Goal: Task Accomplishment & Management: Complete application form

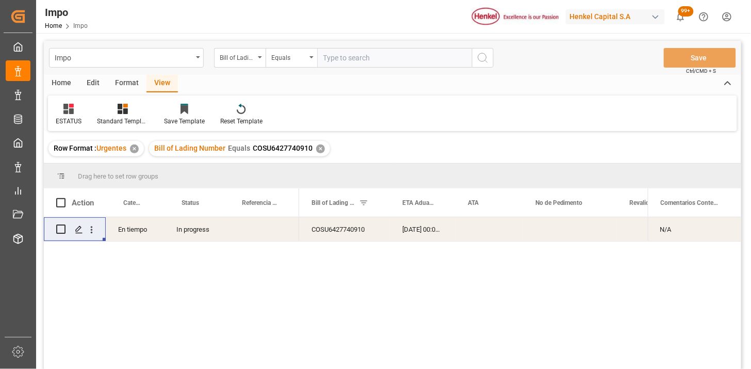
click at [338, 58] on input "text" at bounding box center [394, 58] width 155 height 20
paste input "HLCUTS12507BBWK0"
type input "HLCUTS12507BBWK0"
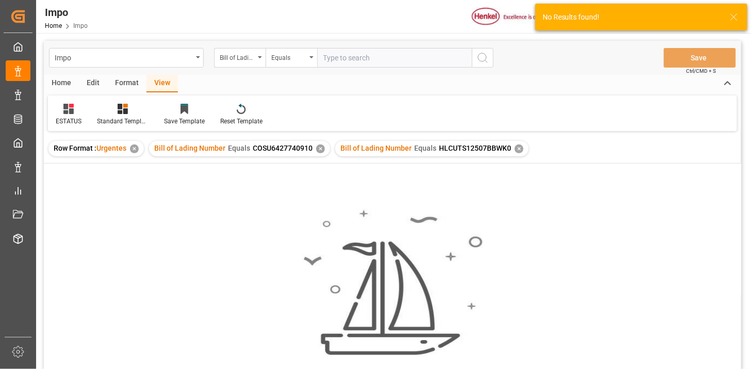
click at [321, 148] on div "✕" at bounding box center [320, 148] width 9 height 9
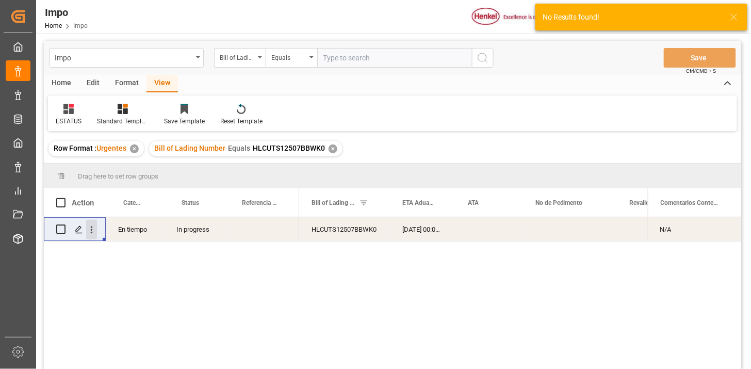
click at [90, 226] on icon "open menu" at bounding box center [91, 229] width 11 height 11
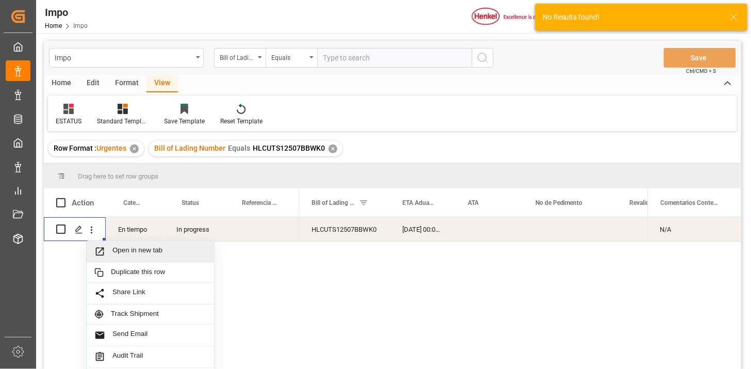
click at [119, 253] on span "Open in new tab" at bounding box center [159, 251] width 94 height 11
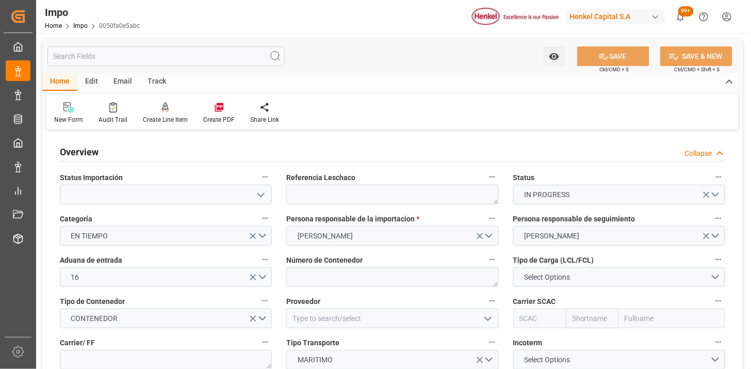
type input "19-09-2025"
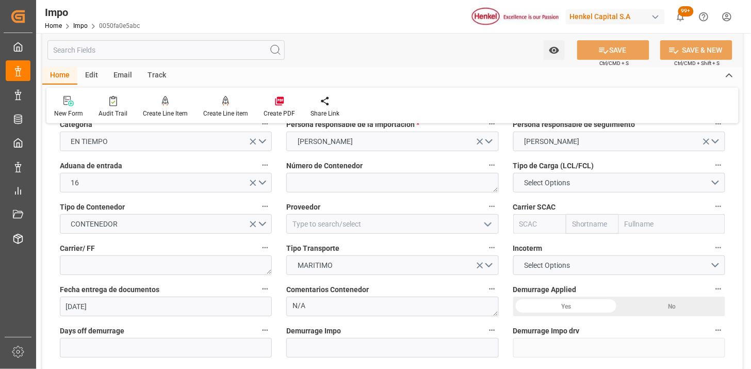
scroll to position [114, 0]
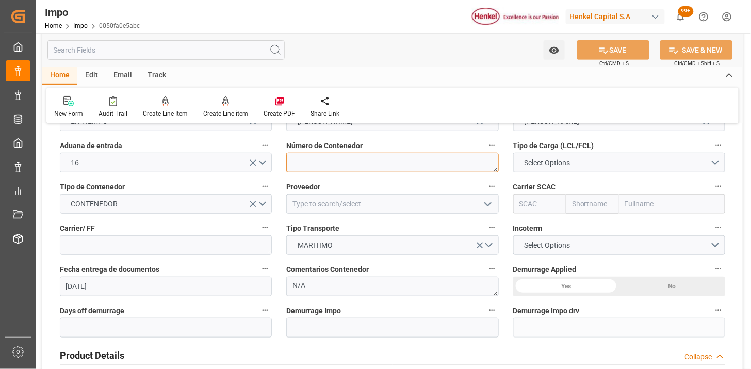
click at [336, 169] on textarea at bounding box center [392, 163] width 212 height 20
paste textarea "HLBU 9530161"
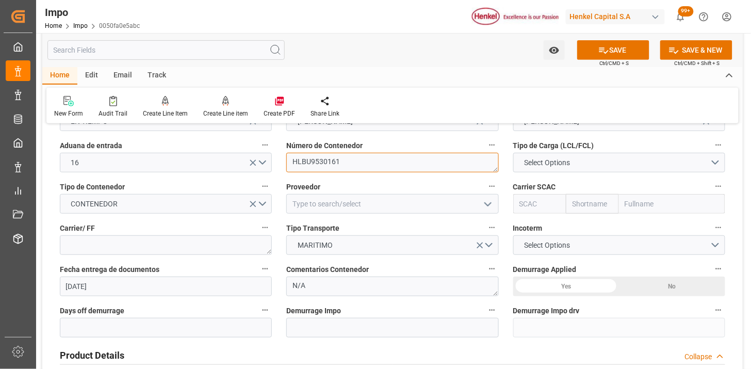
type textarea "HLBU9530161"
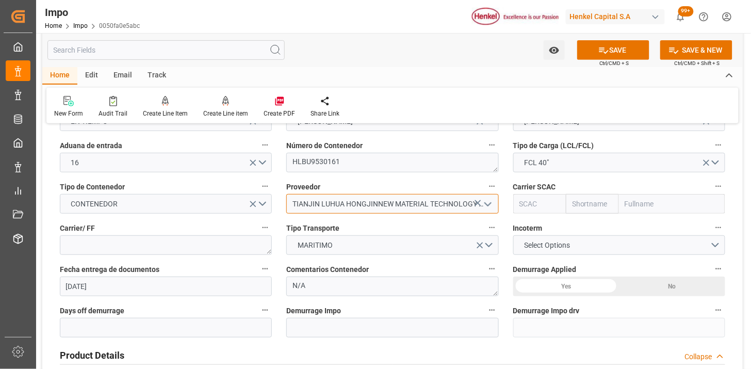
type input "TIANJIN LUHUA HONGJINNEW MATERIAL TECHNOLOGY CO., LTD"
type input "HLCU"
type input "Hapag Lloyd"
type input "Hapag Lloyd Aktiengesellschaft"
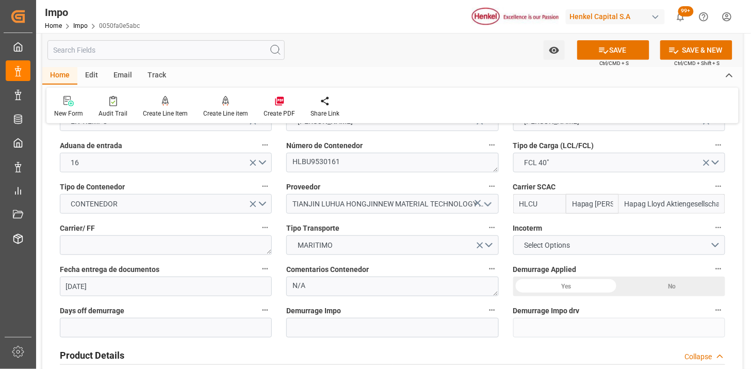
type input "HLCU"
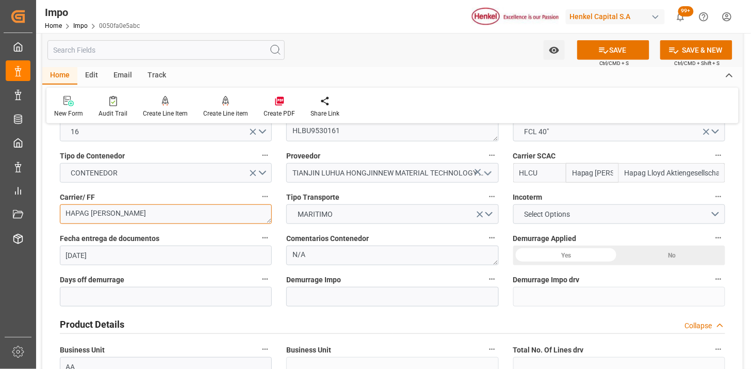
scroll to position [172, 0]
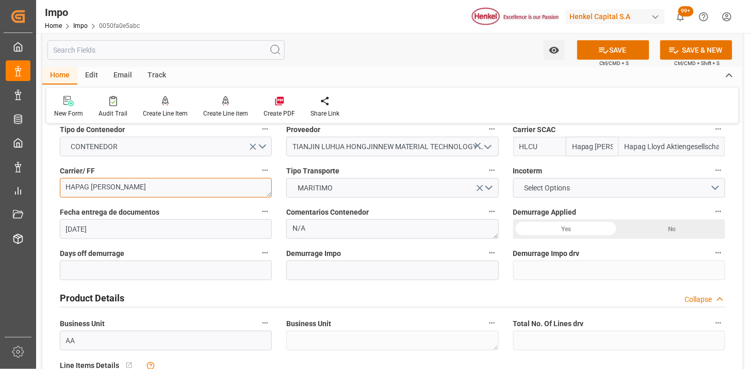
type textarea "HAPAG LLOYD"
click at [521, 189] on span "Select Options" at bounding box center [547, 188] width 56 height 11
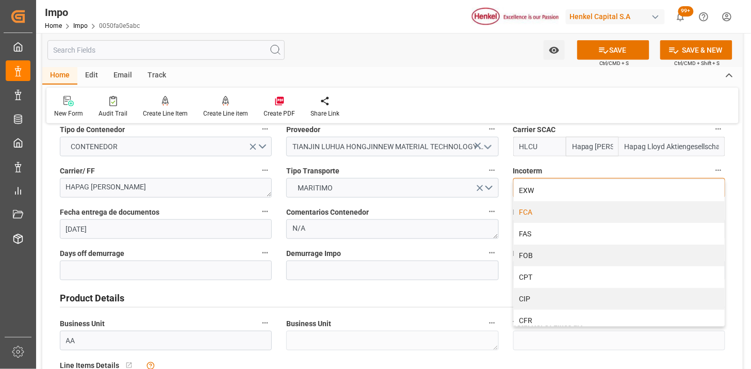
scroll to position [57, 0]
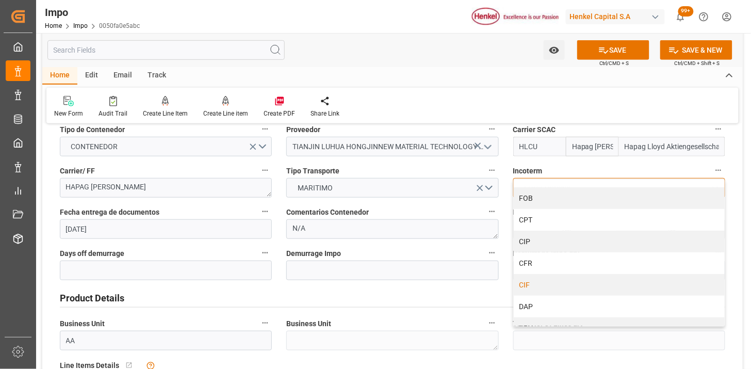
click at [545, 286] on div "CIF" at bounding box center [619, 285] width 211 height 22
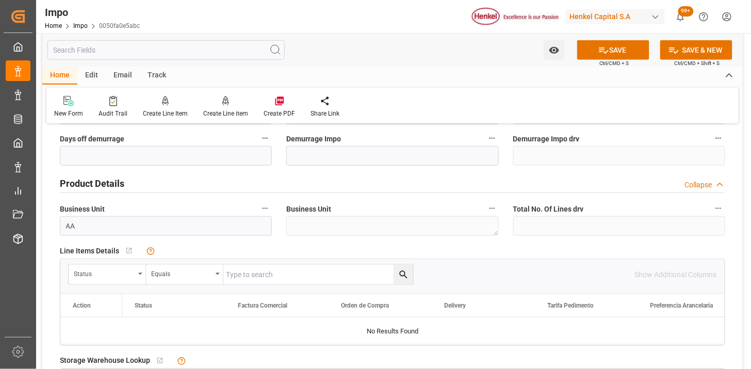
scroll to position [343, 0]
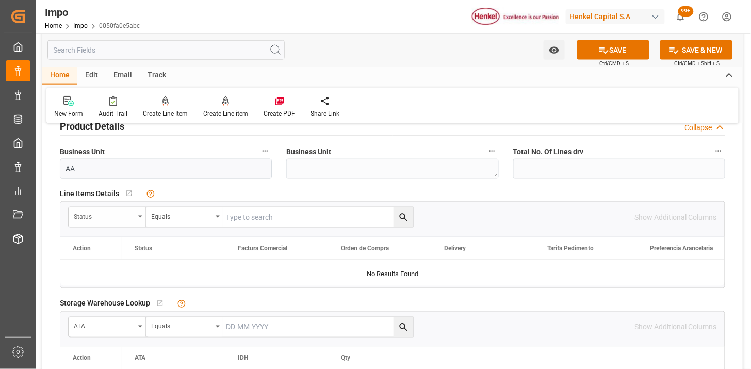
click at [121, 220] on div "Status" at bounding box center [104, 215] width 61 height 12
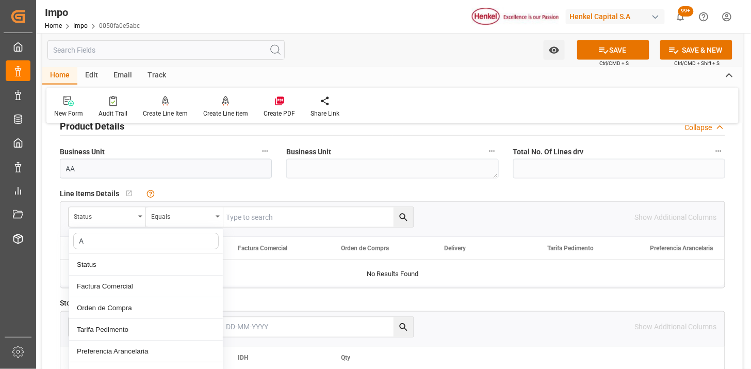
type input "AC"
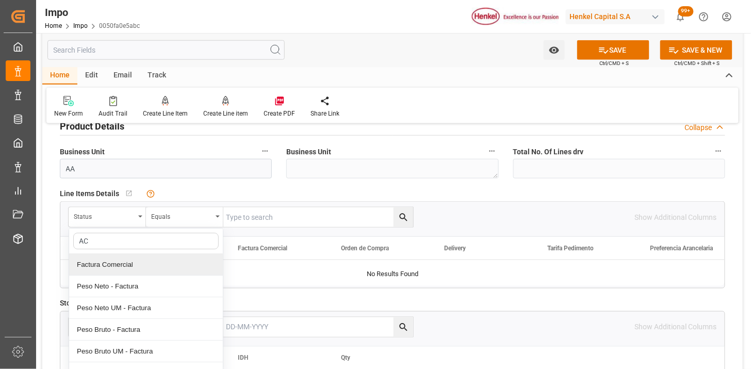
drag, startPoint x: 139, startPoint y: 265, endPoint x: 156, endPoint y: 259, distance: 17.3
click at [139, 264] on div "Factura Comercial" at bounding box center [146, 265] width 154 height 22
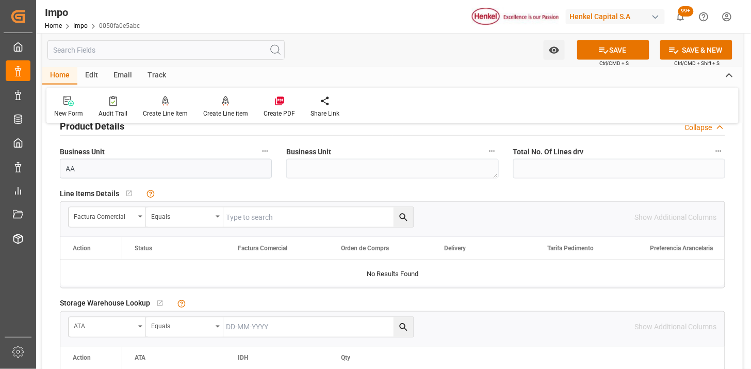
click at [240, 219] on input "text" at bounding box center [318, 217] width 190 height 20
paste input "LH4578401099"
type input "LH4578401099"
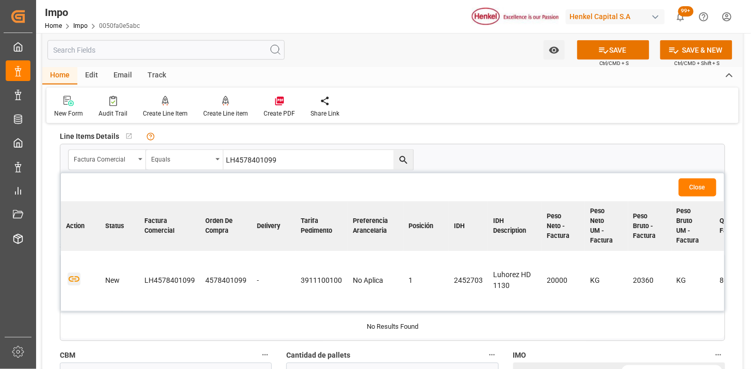
click at [72, 284] on icon "button" at bounding box center [74, 279] width 13 height 13
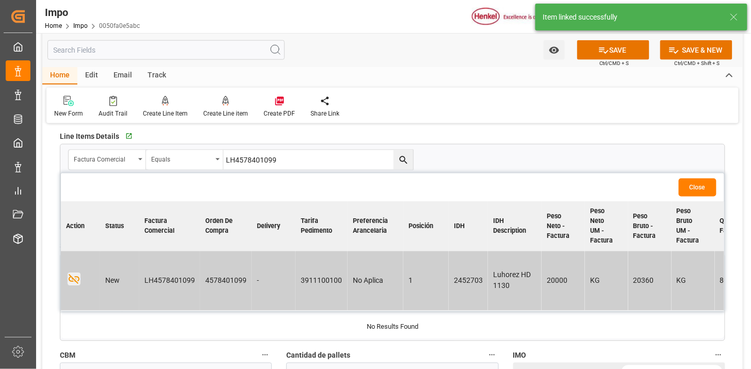
click at [706, 190] on button "Close" at bounding box center [698, 187] width 38 height 18
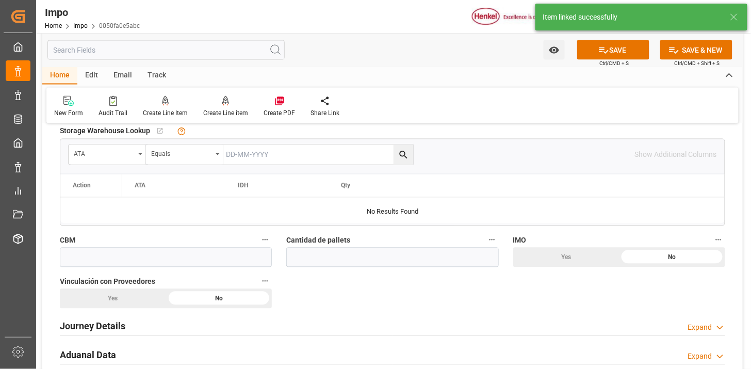
scroll to position [573, 0]
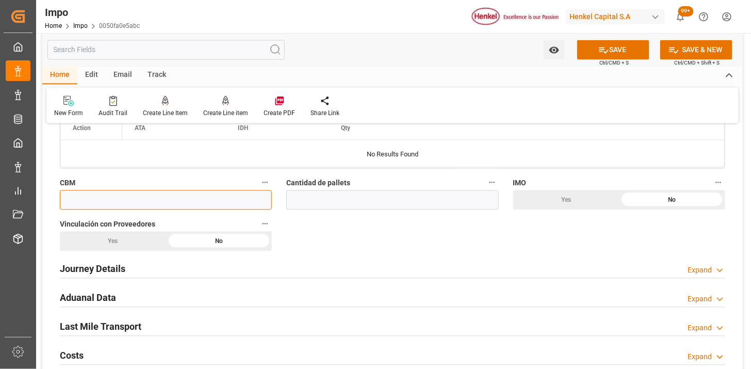
click at [164, 200] on input "text" at bounding box center [166, 200] width 212 height 20
paste input "50.000"
type input "50"
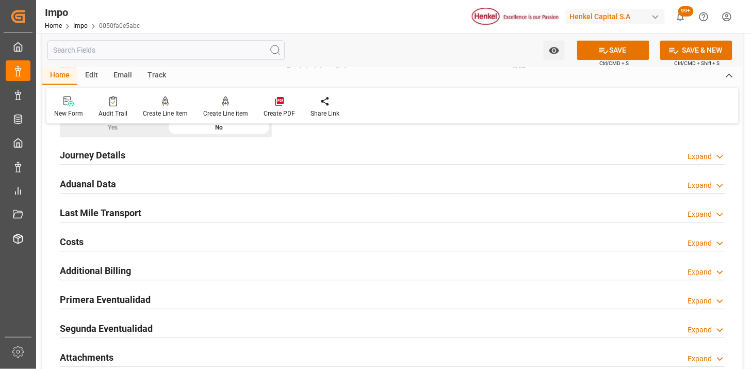
scroll to position [687, 0]
type input "20"
click at [142, 162] on div "Journey Details Expand" at bounding box center [392, 154] width 665 height 20
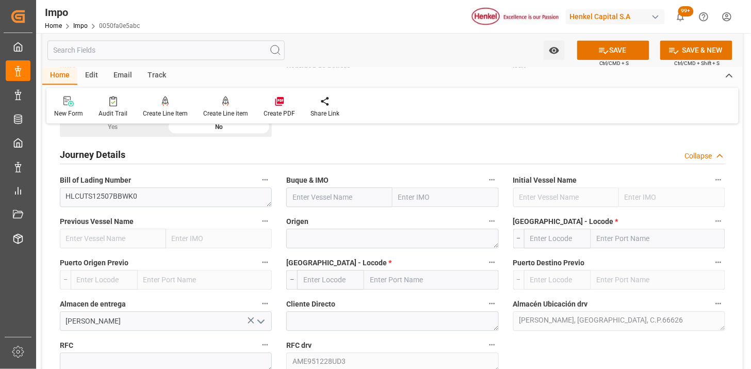
click at [375, 195] on input "text" at bounding box center [339, 197] width 106 height 20
paste input "CAUQUENES"
type input "CAUQUENES"
type input "9687552"
type input "CAUQUENES"
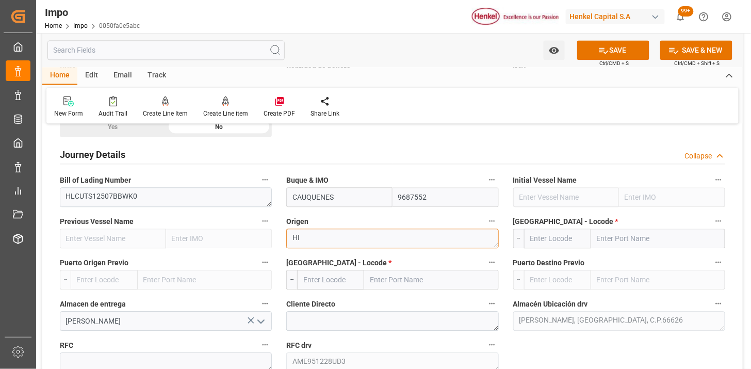
type textarea "H"
type textarea "[GEOGRAPHIC_DATA]"
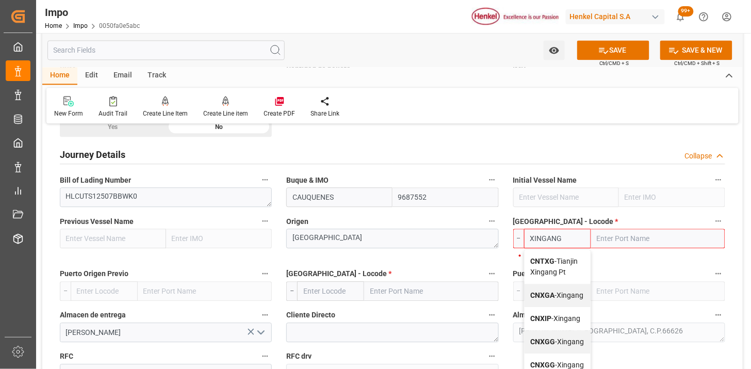
type input "CNXGA"
type input "Xingang"
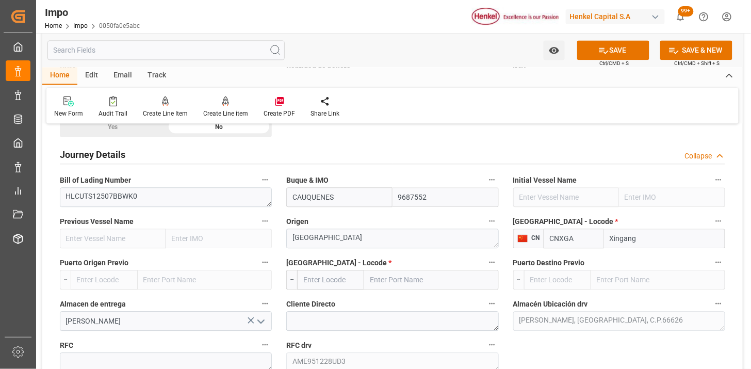
type input "CNXGA"
type input "MXZLO"
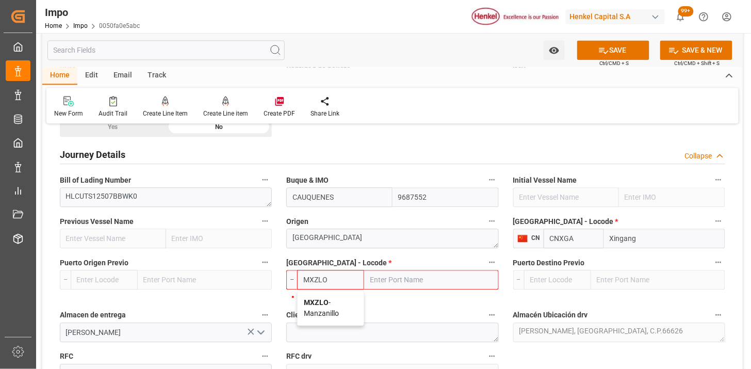
type input "Manzanillo"
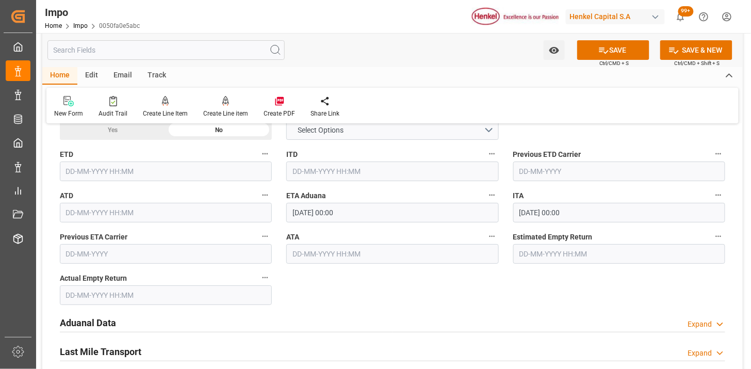
scroll to position [1089, 0]
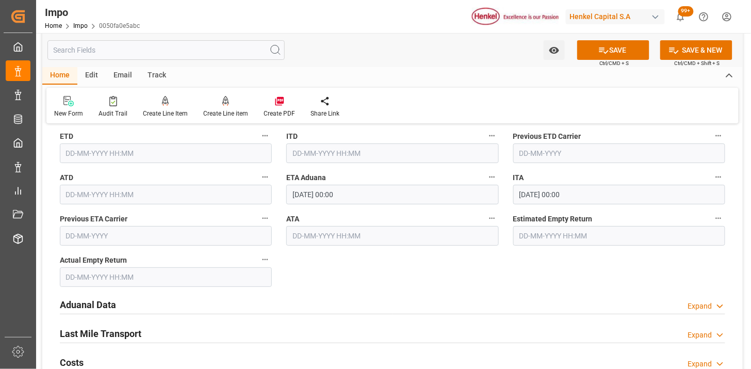
type input "MXZLO"
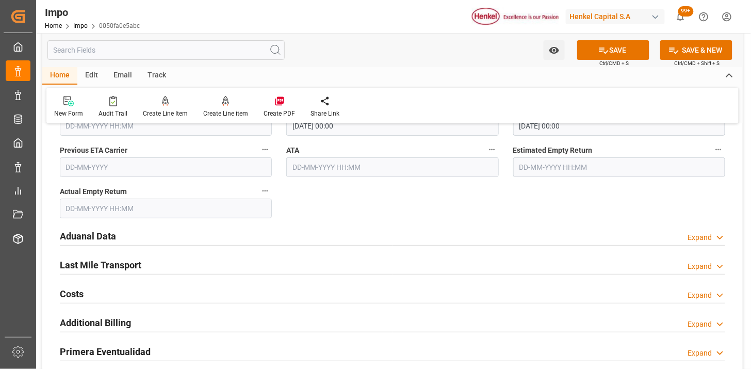
scroll to position [1203, 0]
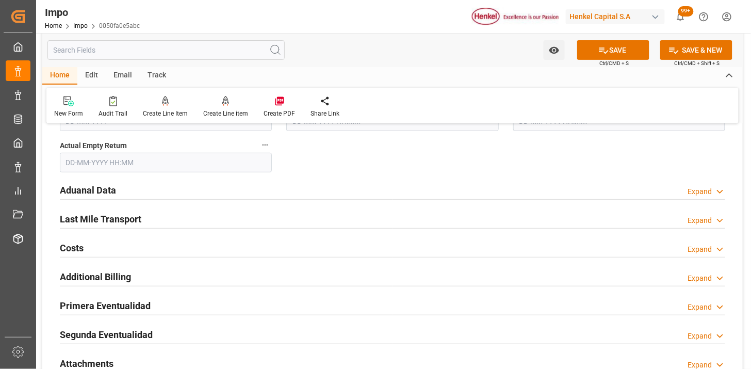
click at [178, 189] on div "Aduanal Data Expand" at bounding box center [392, 189] width 665 height 20
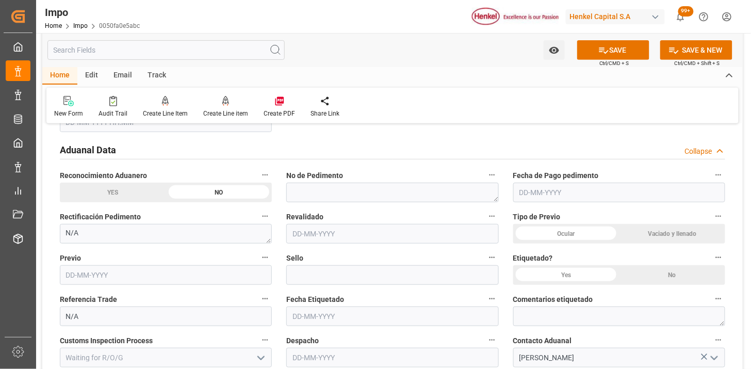
scroll to position [1260, 0]
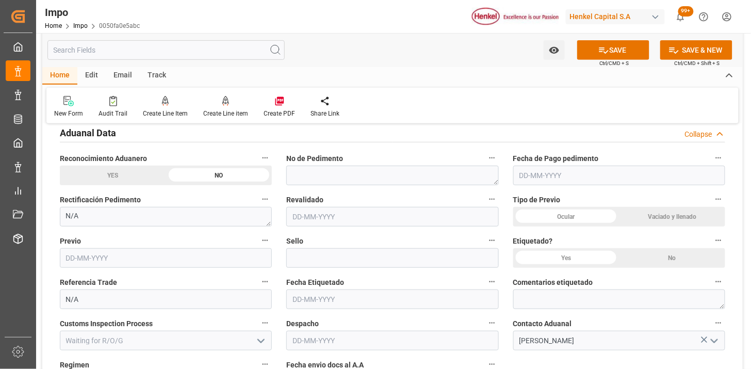
click at [594, 218] on div "Ocular" at bounding box center [566, 217] width 106 height 20
click at [678, 261] on div "No" at bounding box center [672, 258] width 106 height 20
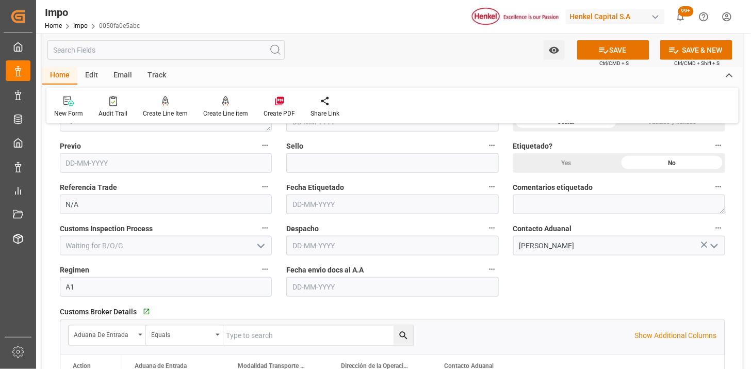
scroll to position [1375, 0]
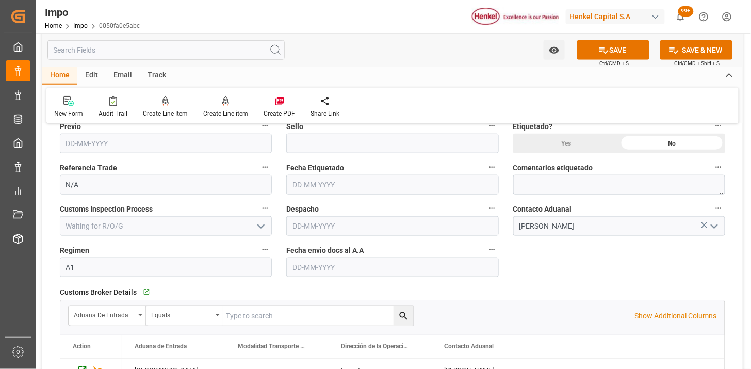
click at [308, 267] on input "text" at bounding box center [392, 267] width 212 height 20
type input "[DATE]"
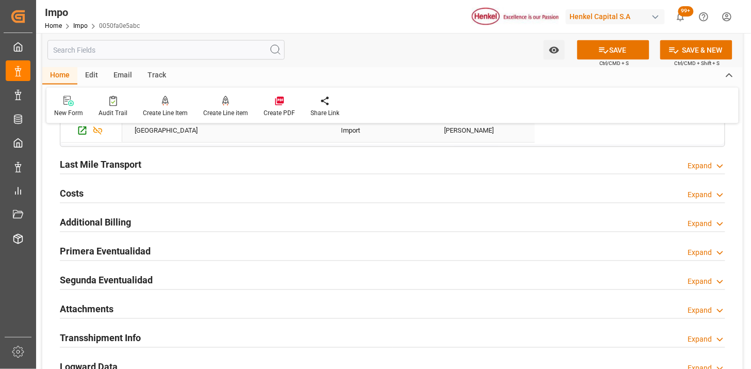
scroll to position [1662, 0]
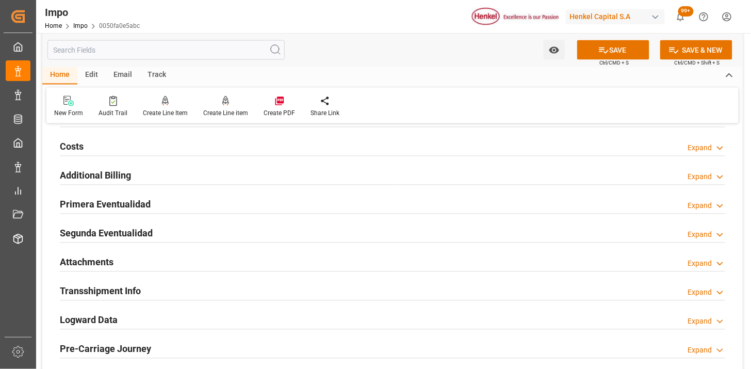
click at [187, 264] on div "Attachments Expand" at bounding box center [392, 262] width 665 height 20
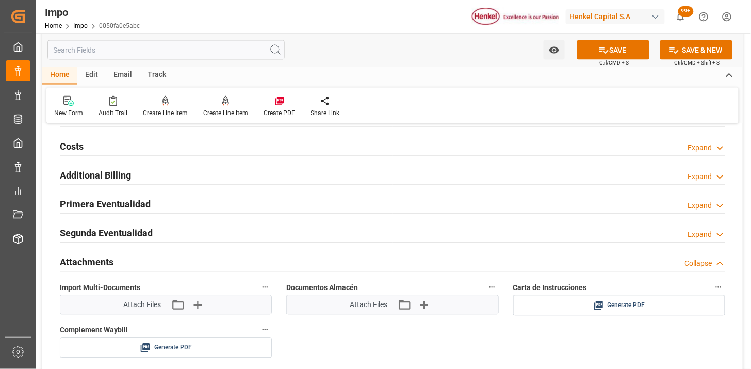
scroll to position [1719, 0]
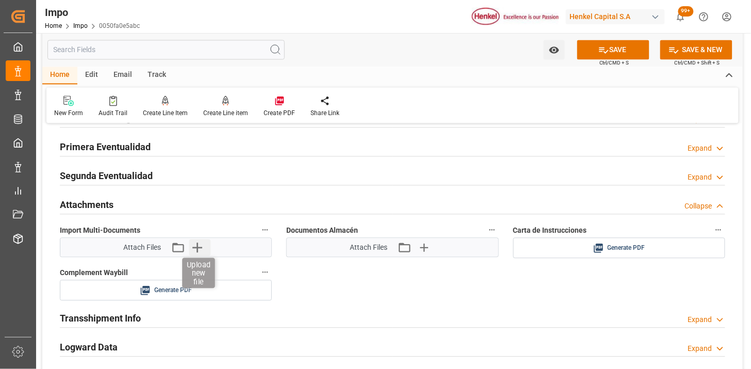
click at [197, 254] on icon "button" at bounding box center [197, 247] width 17 height 17
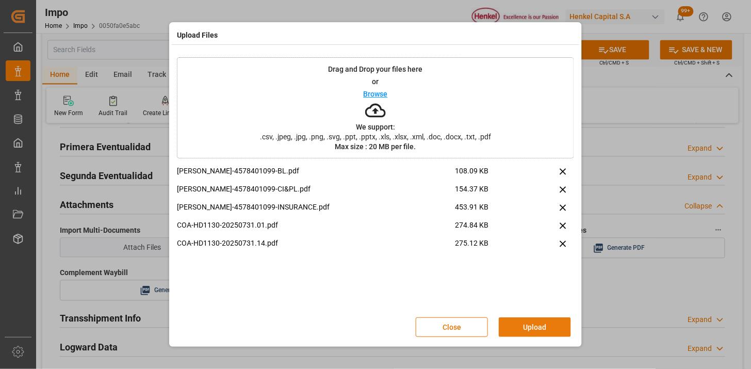
click at [547, 322] on button "Upload" at bounding box center [535, 327] width 72 height 20
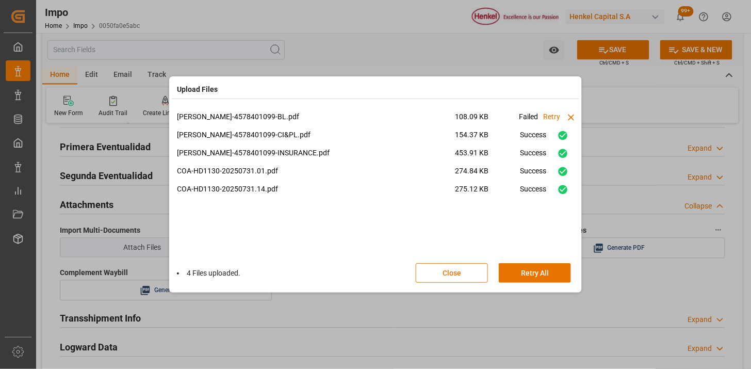
click at [534, 262] on div "4 Files uploaded. Close Retry All" at bounding box center [375, 273] width 397 height 34
click at [520, 274] on button "Retry All" at bounding box center [535, 273] width 72 height 20
click at [527, 275] on button "Stop" at bounding box center [535, 273] width 72 height 20
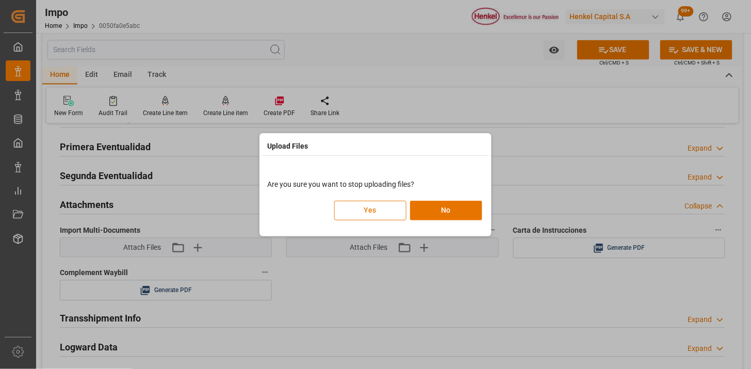
click at [379, 213] on button "Yes" at bounding box center [370, 211] width 72 height 20
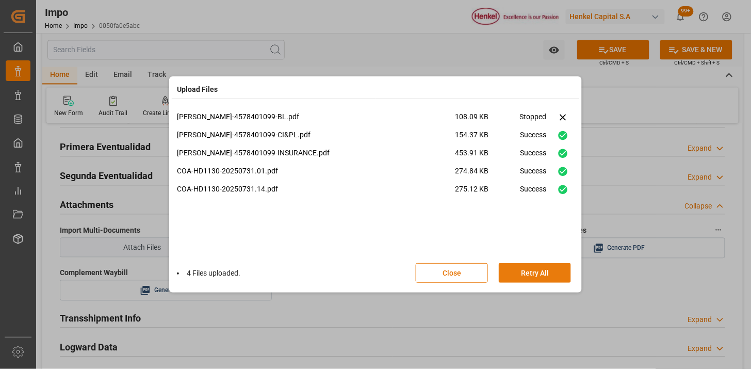
click at [522, 273] on button "Retry All" at bounding box center [535, 273] width 72 height 20
click at [533, 274] on button "Retry All" at bounding box center [535, 273] width 72 height 20
click at [533, 274] on button "Stop" at bounding box center [535, 273] width 72 height 20
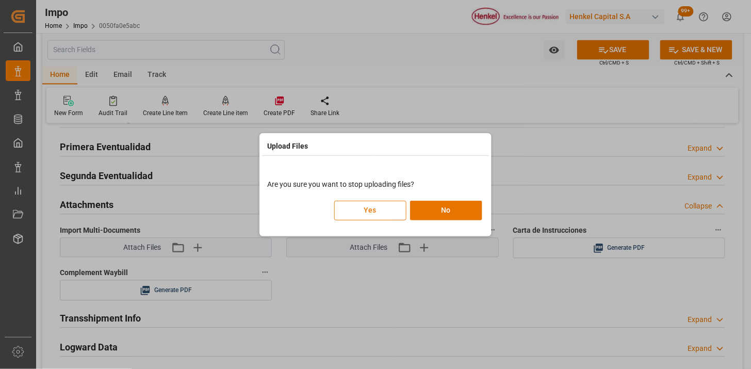
click at [384, 210] on button "Yes" at bounding box center [370, 211] width 72 height 20
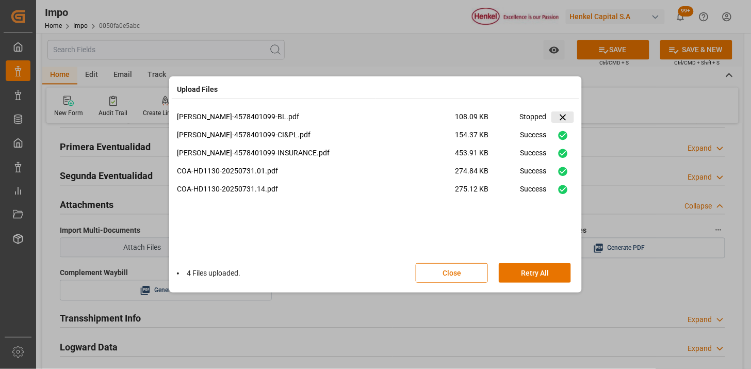
click at [557, 120] on icon at bounding box center [562, 117] width 11 height 11
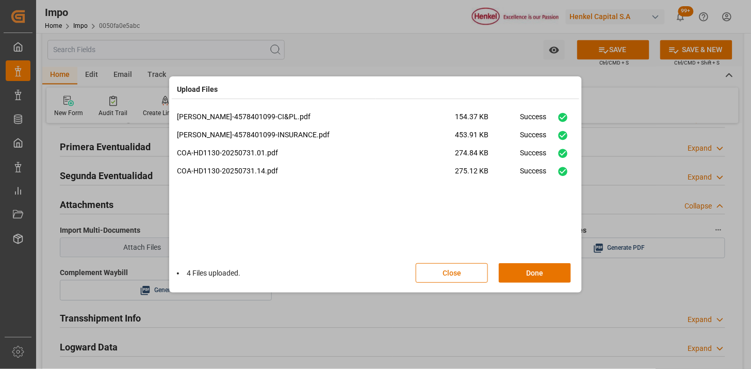
click at [536, 282] on div "Close Done" at bounding box center [499, 273] width 166 height 20
click at [533, 278] on button "Done" at bounding box center [535, 273] width 72 height 20
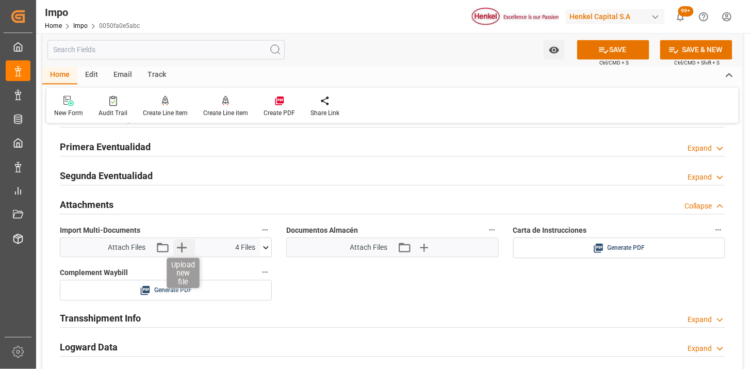
click at [186, 251] on icon "button" at bounding box center [181, 247] width 17 height 17
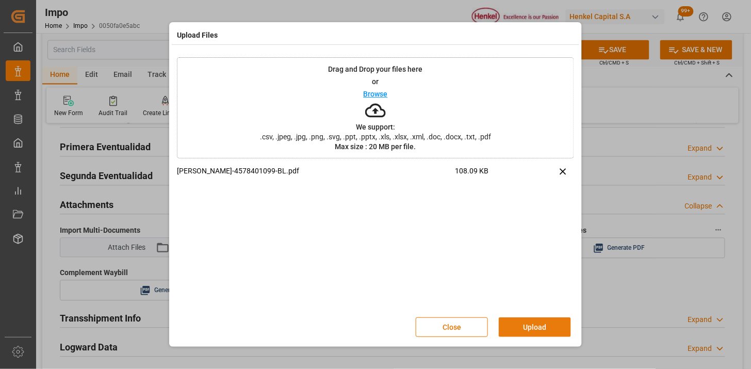
click at [505, 325] on button "Upload" at bounding box center [535, 327] width 72 height 20
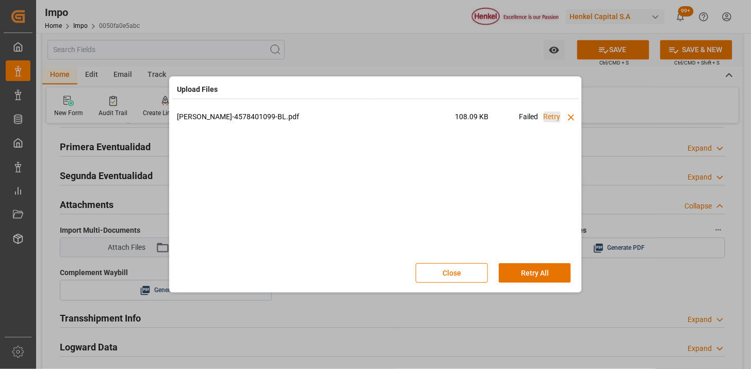
click at [548, 116] on button "Retry" at bounding box center [552, 116] width 17 height 11
click at [574, 118] on div "HENKEL-4578401099-BL.pdf 108.09 KB Failed Retry Close Retry All" at bounding box center [375, 198] width 407 height 184
click at [569, 114] on icon at bounding box center [571, 117] width 11 height 11
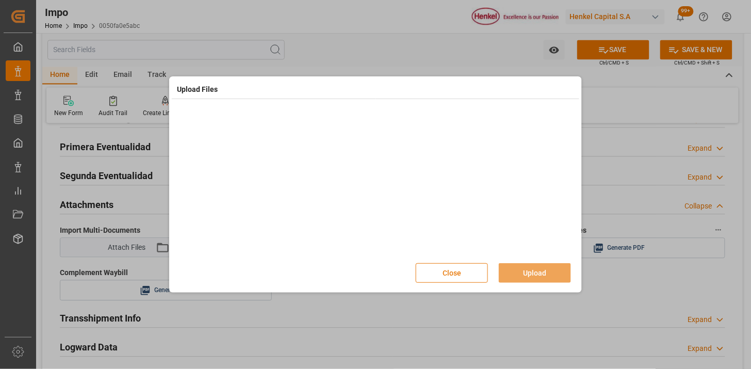
click at [477, 269] on button "Close" at bounding box center [452, 273] width 72 height 20
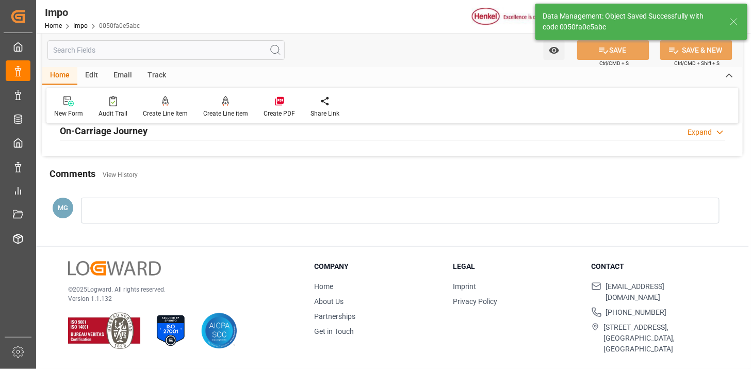
type textarea "AA"
type input "1"
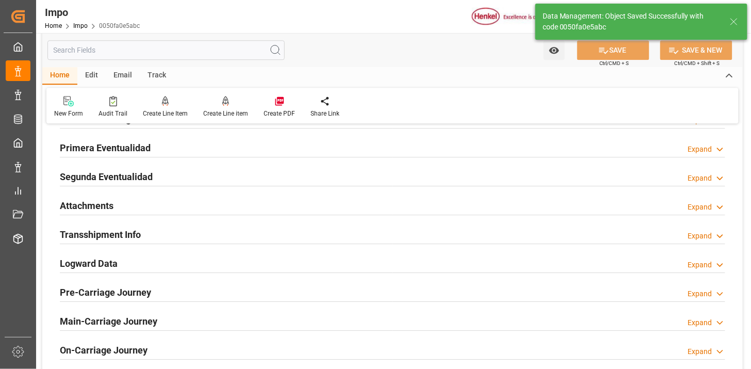
click at [183, 207] on div "Attachments Expand" at bounding box center [392, 205] width 665 height 20
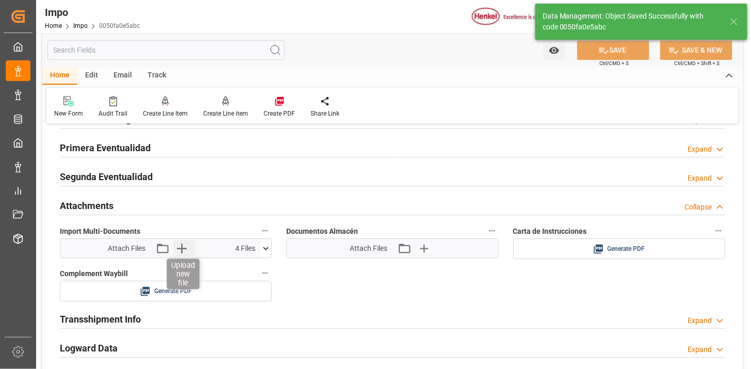
click at [182, 248] on icon "button" at bounding box center [182, 248] width 10 height 10
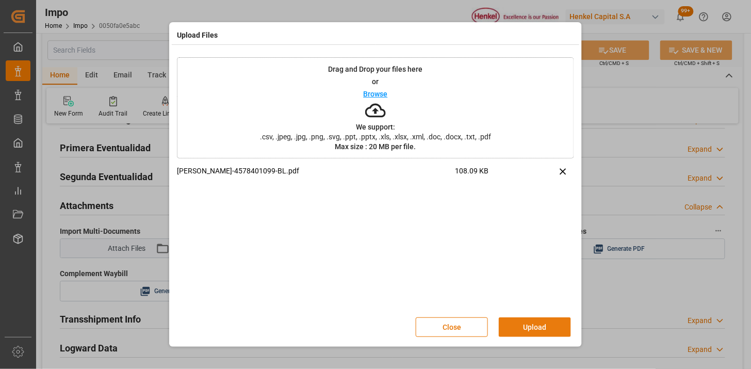
click at [524, 325] on button "Upload" at bounding box center [535, 327] width 72 height 20
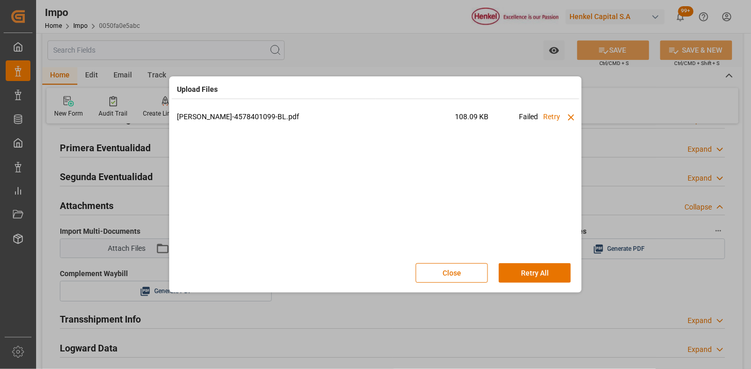
click at [464, 274] on button "Close" at bounding box center [452, 273] width 72 height 20
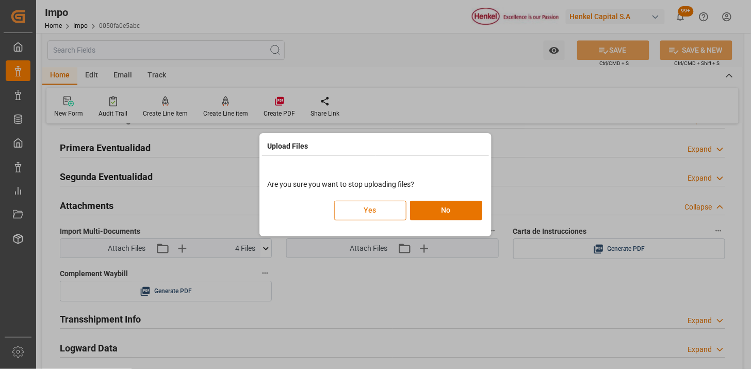
click at [383, 214] on button "Yes" at bounding box center [370, 211] width 72 height 20
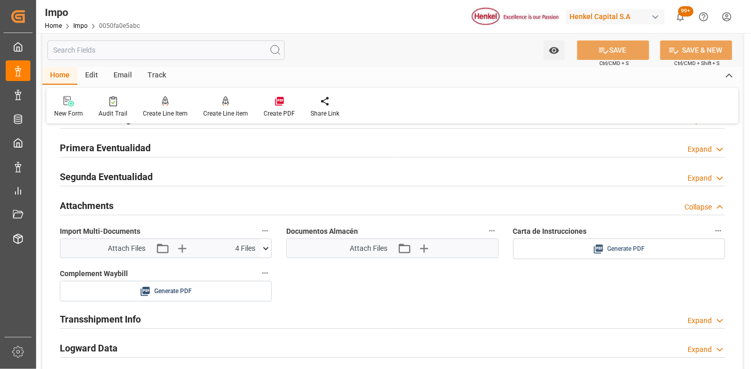
click at [621, 245] on span "Generate PDF" at bounding box center [626, 248] width 38 height 13
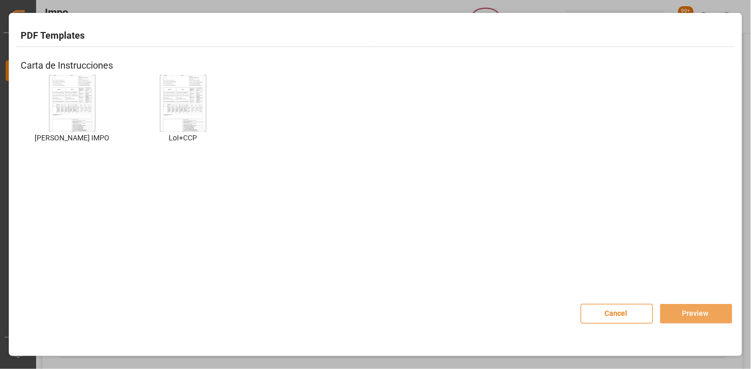
click at [68, 102] on img at bounding box center [72, 103] width 41 height 58
click at [678, 307] on button "Preview" at bounding box center [696, 314] width 72 height 20
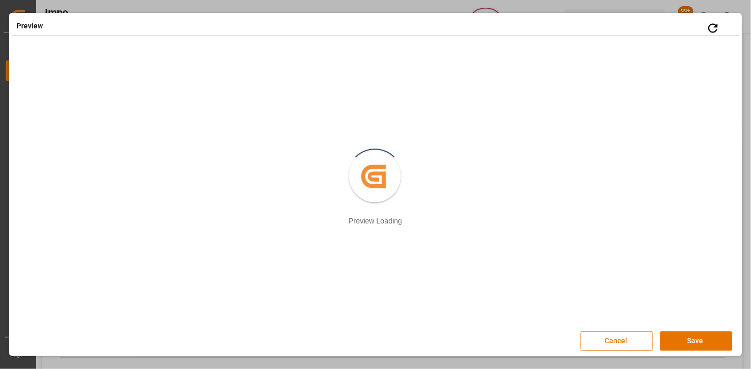
click at [669, 342] on button "Save" at bounding box center [696, 341] width 72 height 20
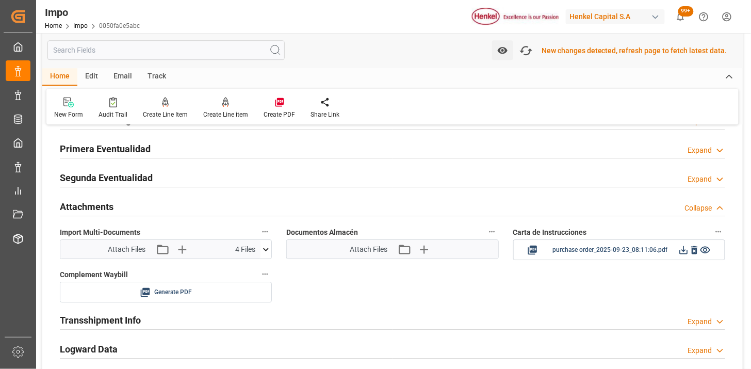
scroll to position [840, 0]
click at [681, 251] on icon at bounding box center [683, 248] width 11 height 11
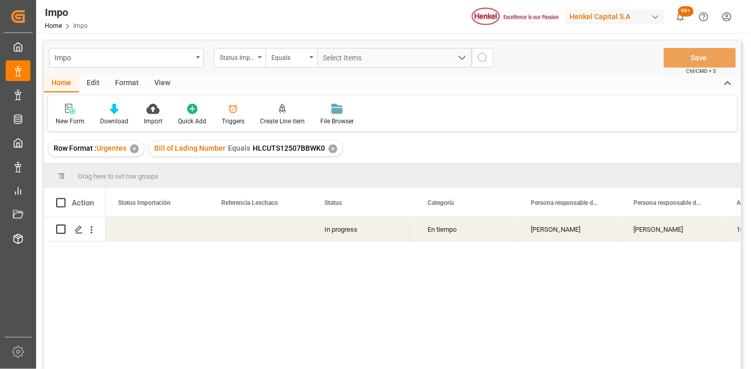
click at [159, 81] on div "View" at bounding box center [161, 84] width 31 height 18
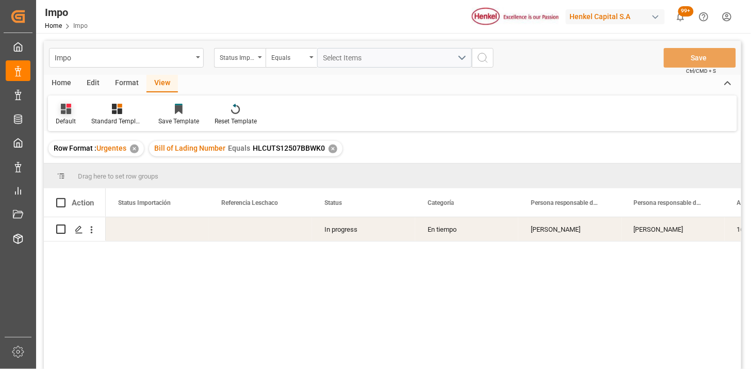
drag, startPoint x: 72, startPoint y: 112, endPoint x: 75, endPoint y: 125, distance: 13.8
click at [72, 112] on div at bounding box center [66, 108] width 20 height 11
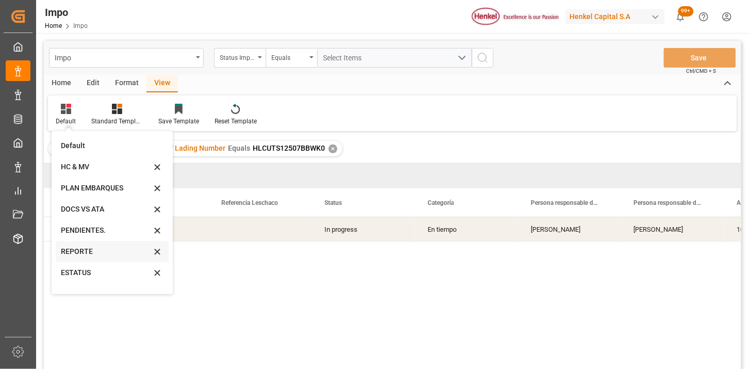
click at [87, 256] on div "REPORTE" at bounding box center [106, 251] width 90 height 11
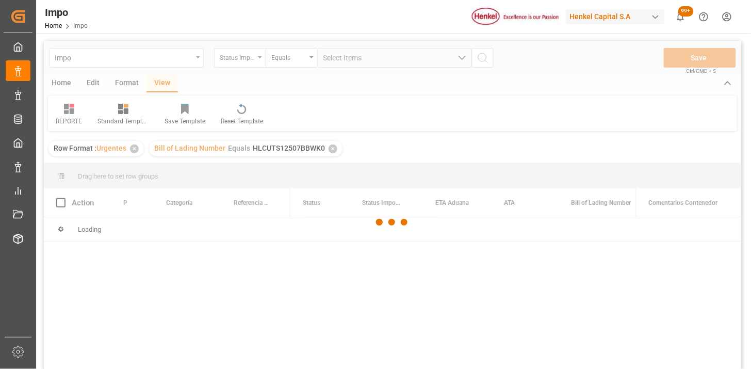
scroll to position [57, 0]
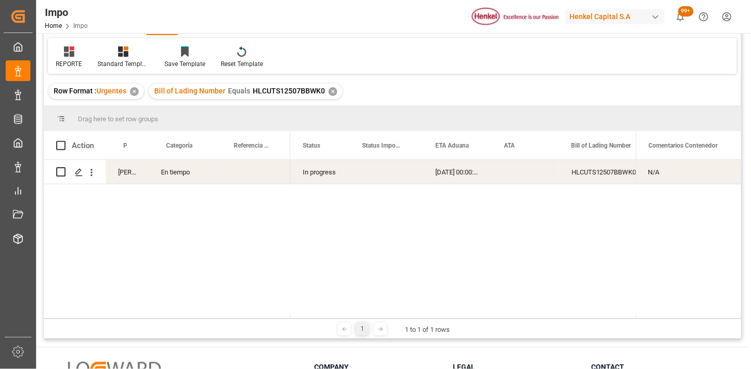
click at [669, 172] on div "N/A" at bounding box center [688, 172] width 105 height 24
click at [669, 172] on input "N/A" at bounding box center [688, 178] width 89 height 20
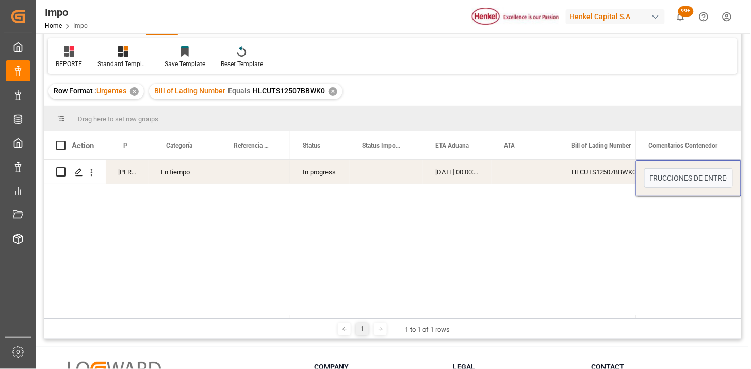
scroll to position [0, 22]
type input "INSTRUCCIONES DE ENTREGA"
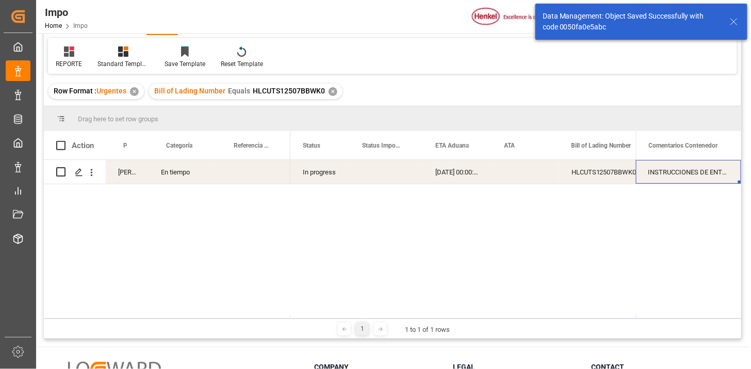
click at [467, 176] on div "[DATE] 00:00:00" at bounding box center [457, 172] width 69 height 24
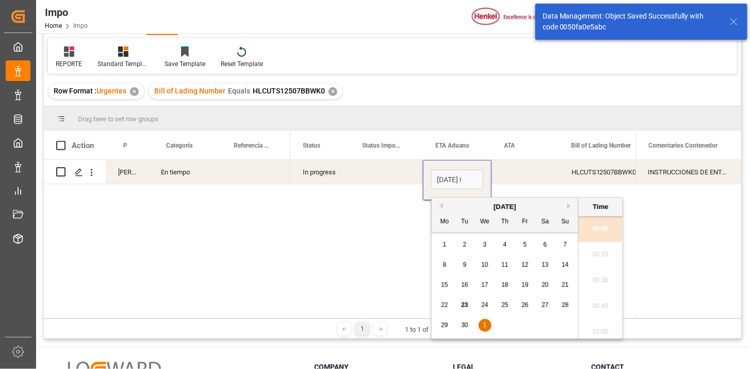
click at [467, 176] on input "01-10-2025 00:00" at bounding box center [457, 180] width 52 height 20
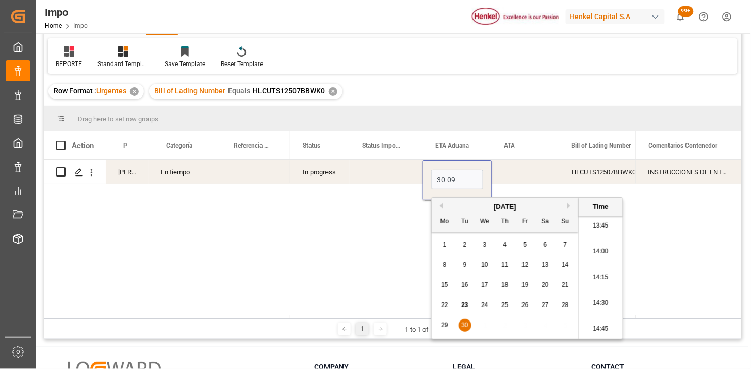
type input "30-09-2025 00:00"
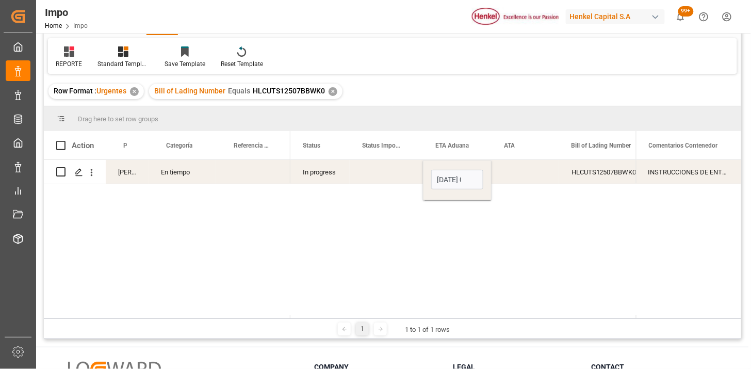
click at [397, 174] on div "Press SPACE to select this row." at bounding box center [386, 172] width 73 height 24
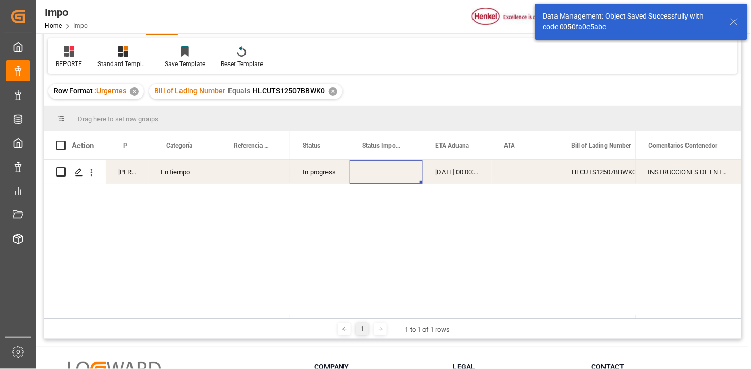
click at [333, 90] on div "✕" at bounding box center [332, 91] width 9 height 9
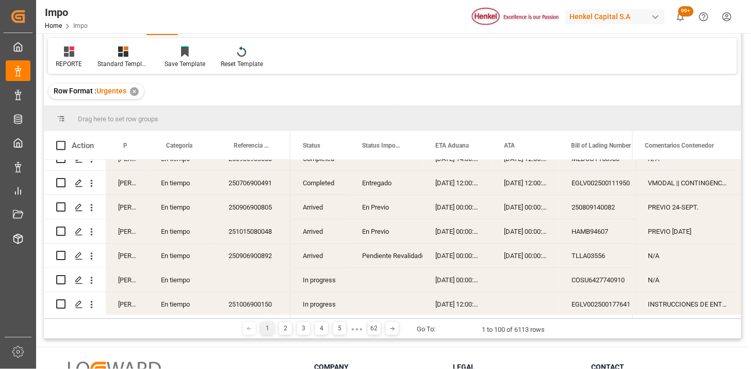
scroll to position [57, 0]
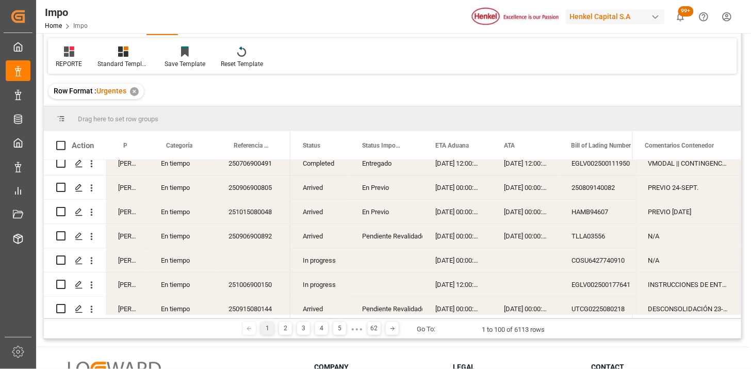
click at [692, 261] on div "N/A" at bounding box center [688, 260] width 105 height 24
type input "INSTRUCCIONES DE ENTREGA"
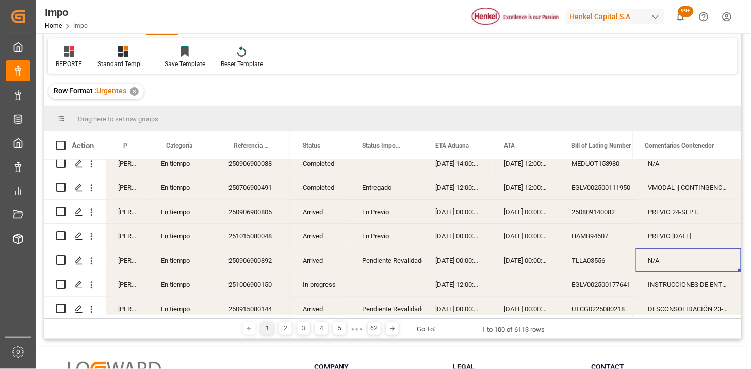
scroll to position [0, 0]
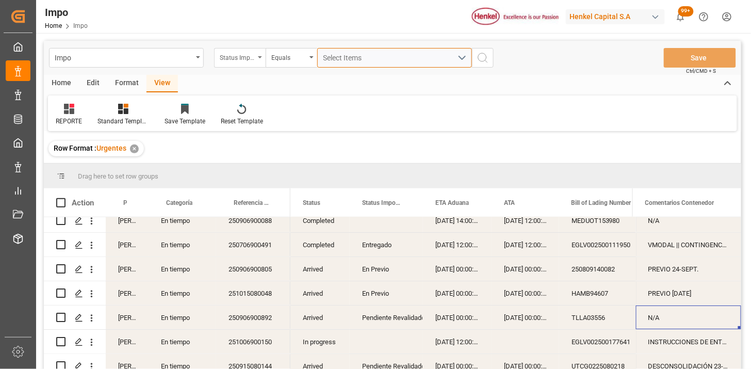
click at [387, 57] on div "Select Items" at bounding box center [390, 58] width 134 height 11
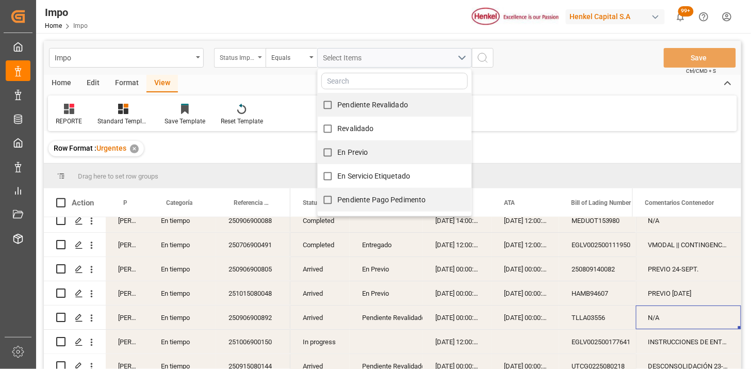
click at [236, 59] on div "Status Importación" at bounding box center [237, 57] width 35 height 12
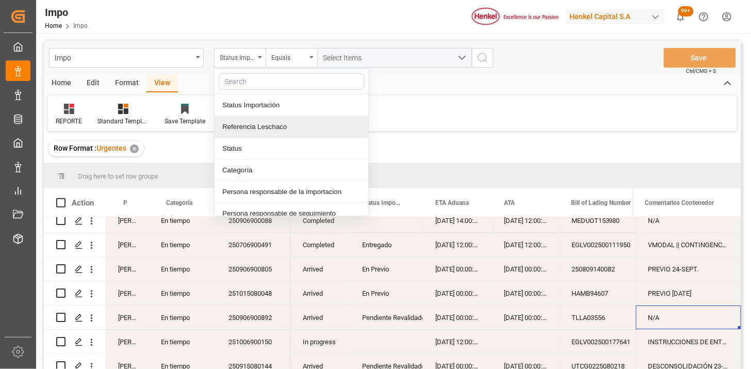
drag, startPoint x: 269, startPoint y: 130, endPoint x: 337, endPoint y: 68, distance: 91.6
click at [270, 130] on div "Referencia Leschaco" at bounding box center [292, 127] width 154 height 22
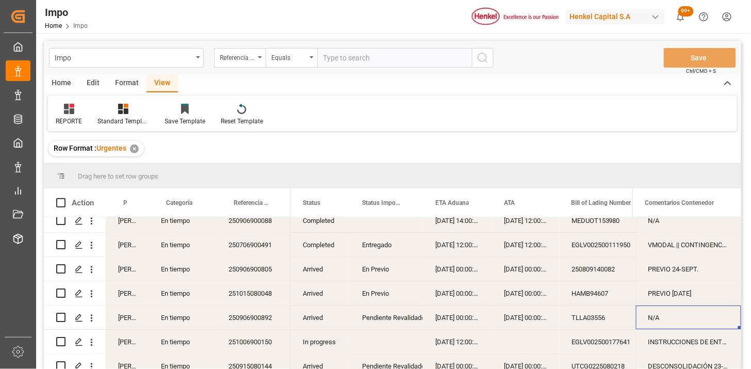
click at [340, 61] on input "text" at bounding box center [394, 58] width 155 height 20
type input "EURFLN2580101ZLO"
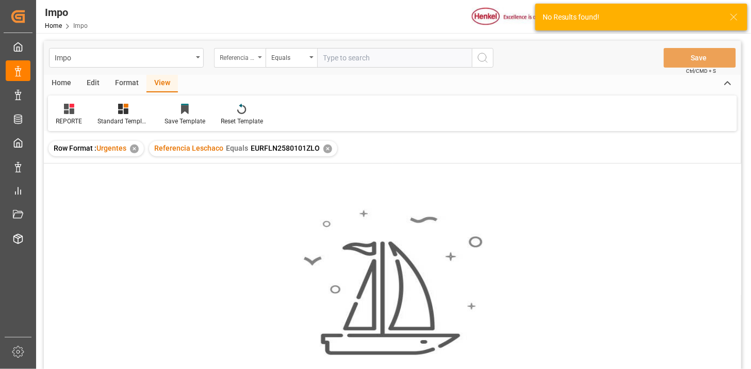
click at [250, 60] on div "Referencia Leschaco" at bounding box center [237, 57] width 35 height 12
type input "BIL"
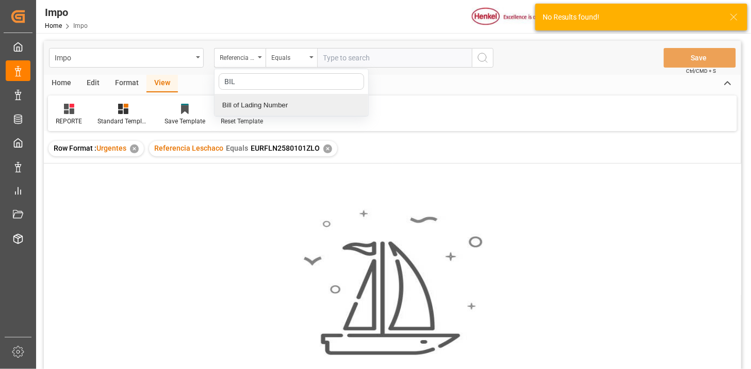
drag, startPoint x: 265, startPoint y: 103, endPoint x: 353, endPoint y: 57, distance: 99.0
click at [272, 100] on div "Bill of Lading Number" at bounding box center [292, 105] width 154 height 22
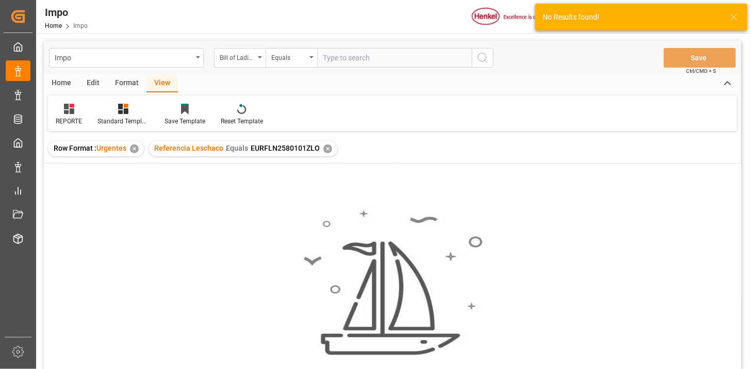
click at [364, 51] on input "text" at bounding box center [394, 58] width 155 height 20
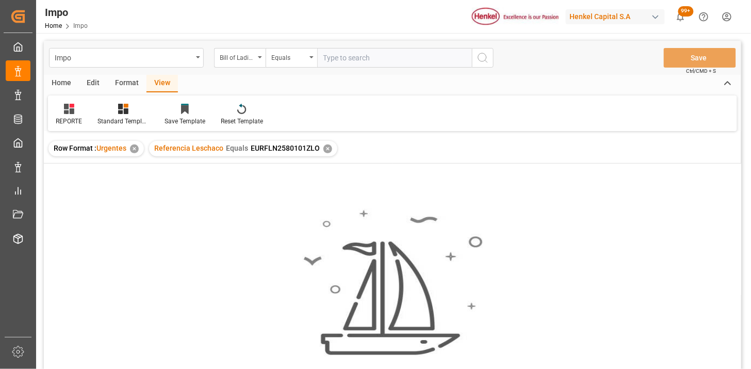
paste input "EURFLN2580101ZLO"
type input "EURFLN2580101ZLO"
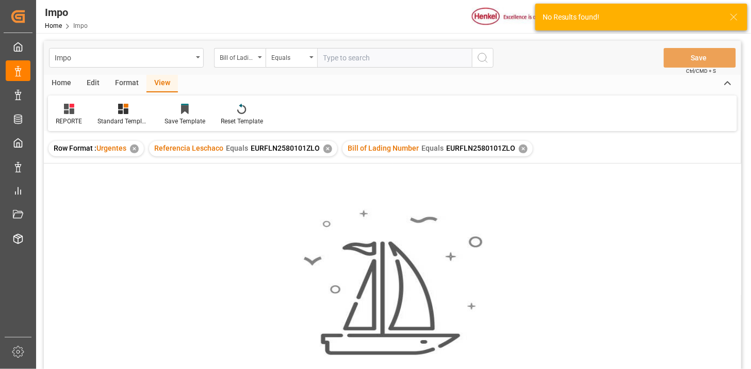
click at [326, 151] on div "✕" at bounding box center [327, 148] width 9 height 9
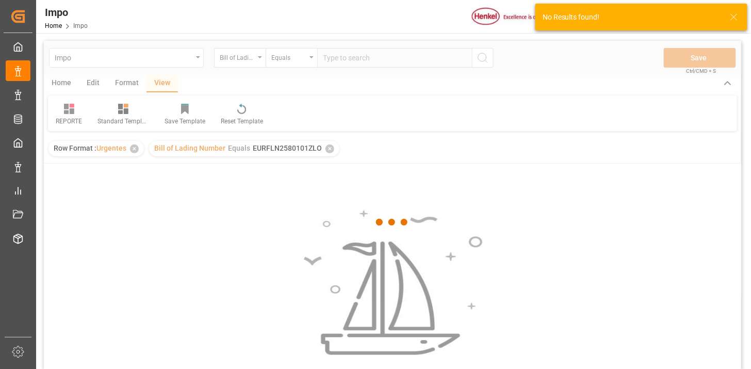
scroll to position [57, 0]
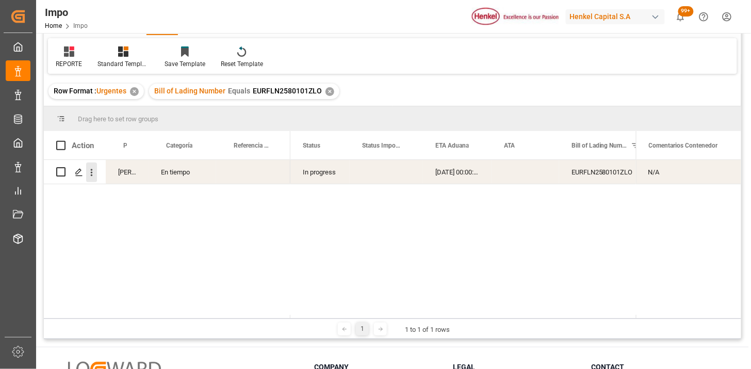
click at [93, 176] on icon "open menu" at bounding box center [91, 172] width 11 height 11
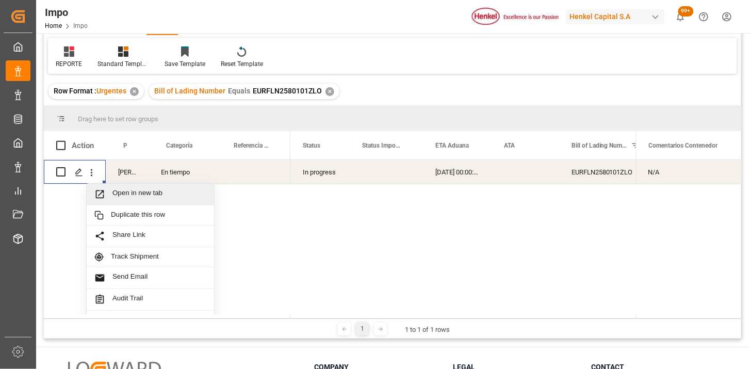
click at [110, 191] on span "Press SPACE to select this row." at bounding box center [103, 194] width 18 height 11
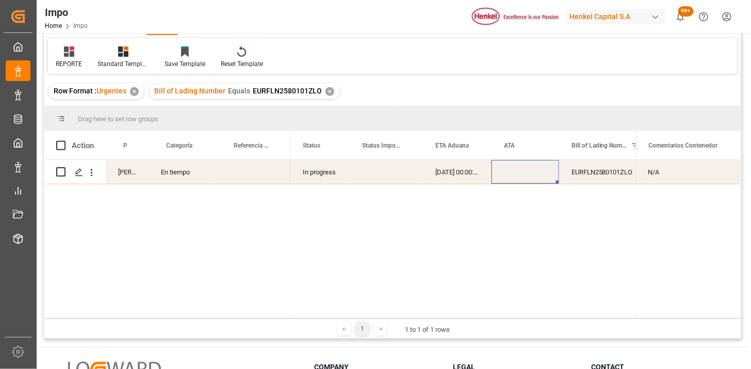
scroll to position [0, 29]
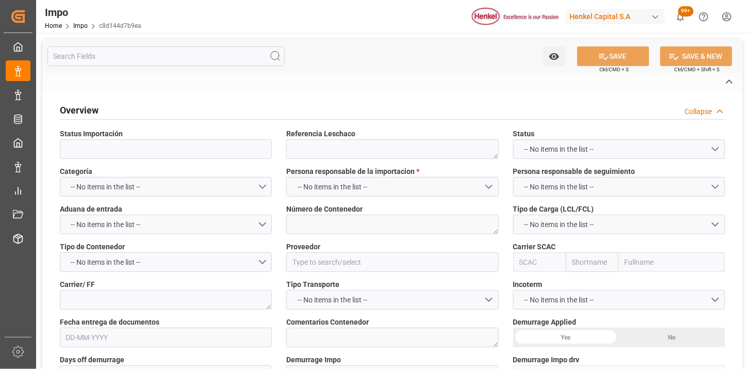
type textarea "N/A"
type input "AA"
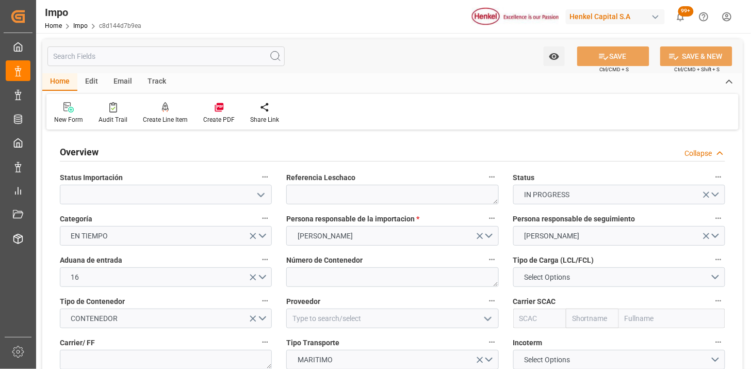
type input "[DATE]"
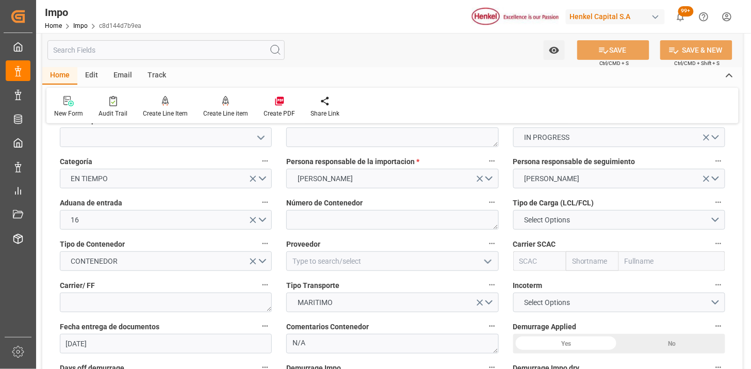
scroll to position [114, 0]
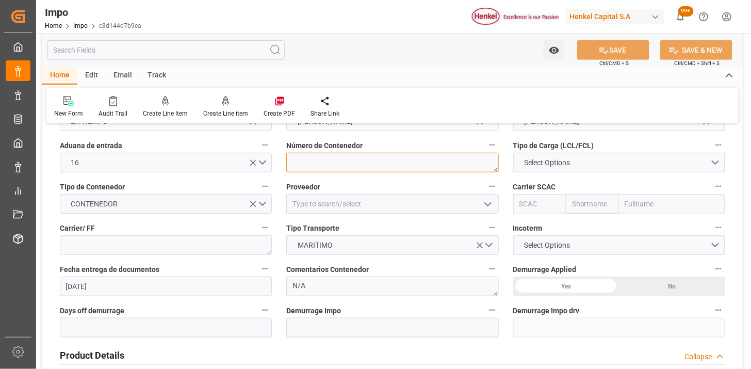
click at [339, 167] on textarea at bounding box center [392, 163] width 212 height 20
paste textarea "OTPU6148043"
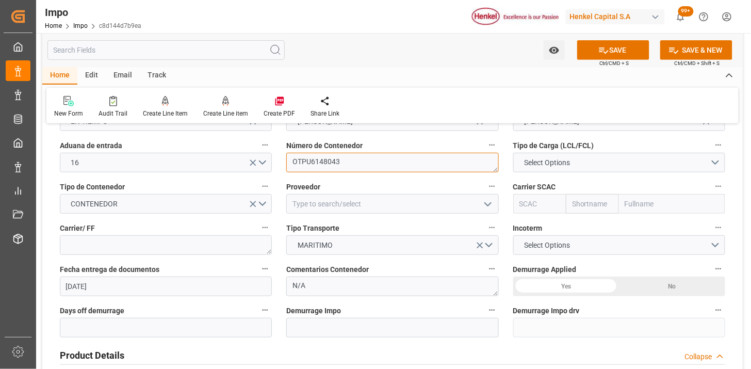
type textarea "OTPU6148043"
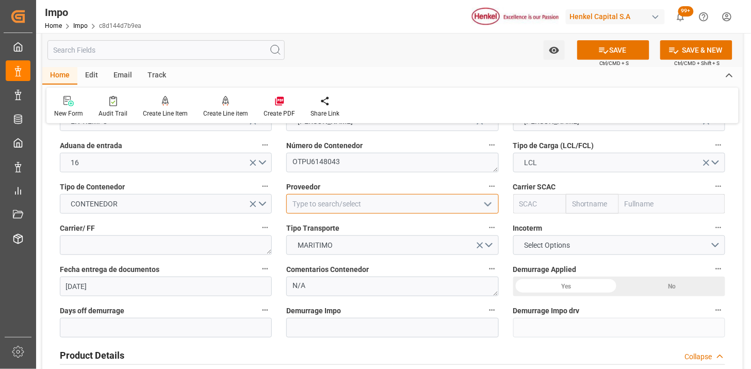
click at [365, 199] on input at bounding box center [392, 204] width 212 height 20
type input "DZBH NEW MATERIAL TECHNOLOGY SERVICES CO., LTD"
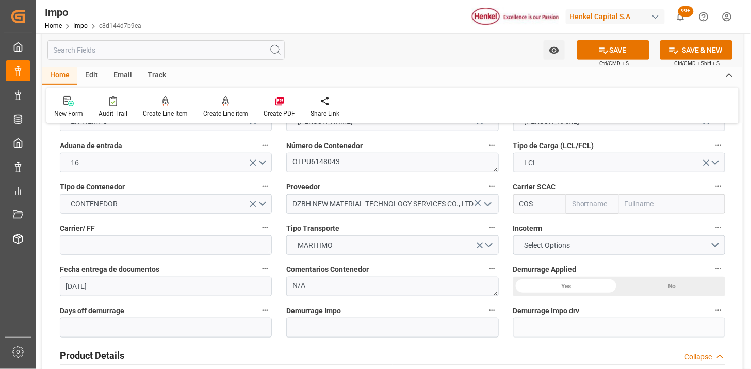
type input "COSU"
type input "Cosco"
type input "COSCO Shipping Co. Ltd."
type input "COSU"
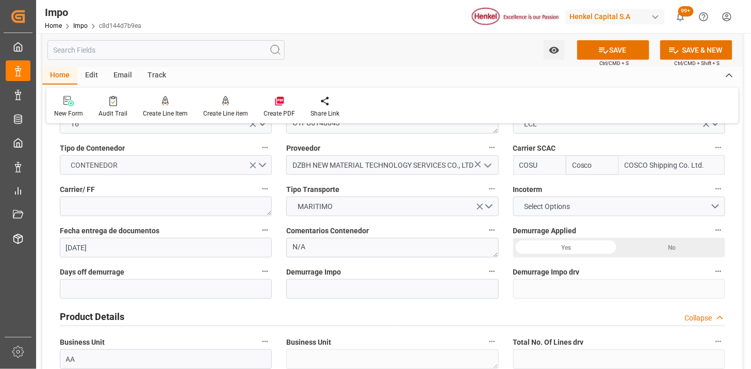
scroll to position [172, 0]
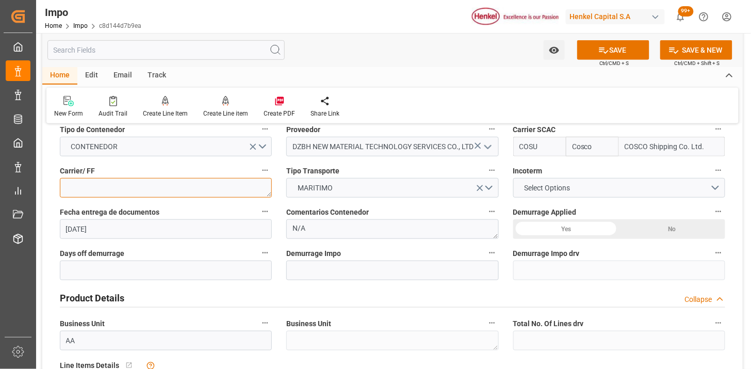
click at [245, 191] on textarea at bounding box center [166, 188] width 212 height 20
type textarea "NEWTRAL"
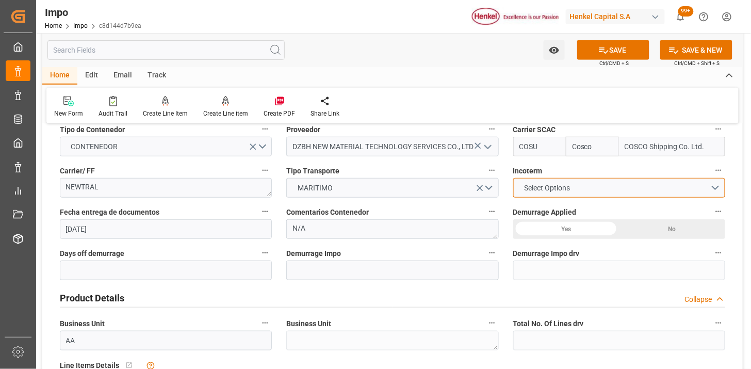
click at [531, 186] on span "Select Options" at bounding box center [547, 188] width 56 height 11
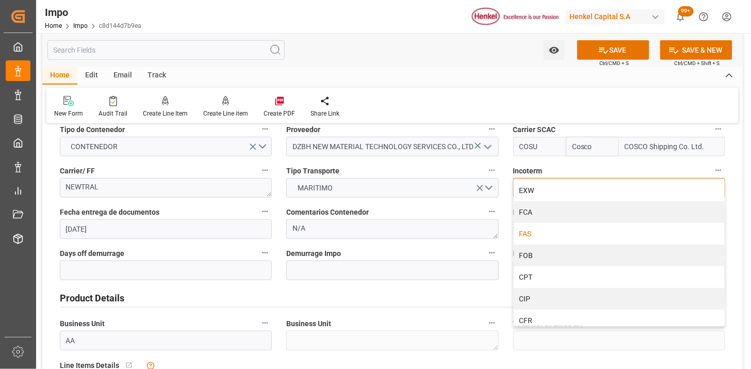
scroll to position [57, 0]
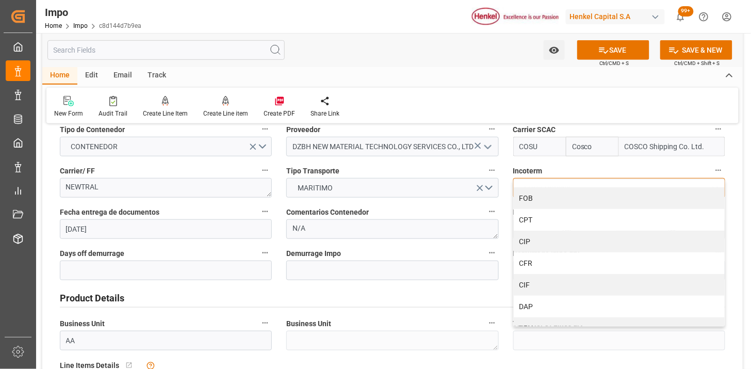
click at [555, 263] on div "CFR" at bounding box center [619, 263] width 211 height 22
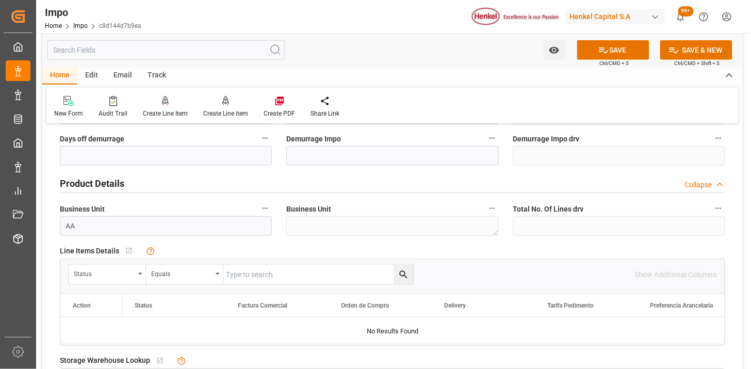
scroll to position [343, 0]
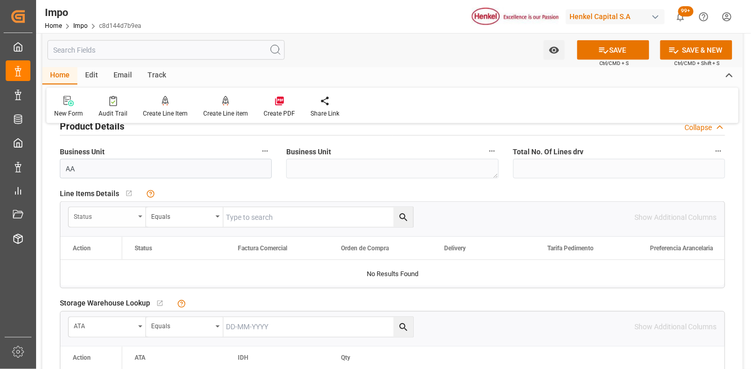
click at [130, 219] on div "Status" at bounding box center [104, 215] width 61 height 12
type input "AC"
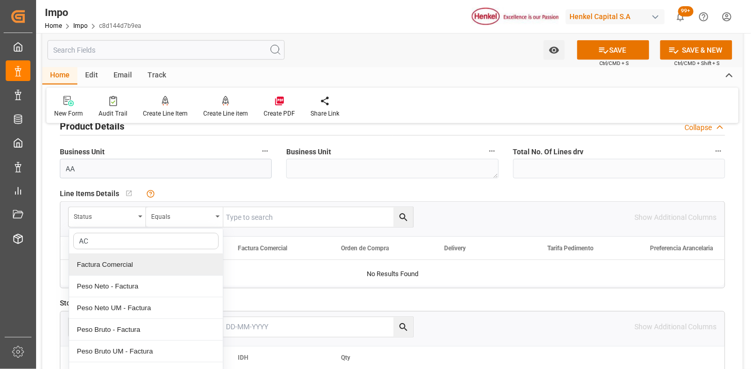
drag, startPoint x: 136, startPoint y: 260, endPoint x: 224, endPoint y: 228, distance: 94.5
click at [142, 258] on div "Factura Comercial" at bounding box center [146, 265] width 154 height 22
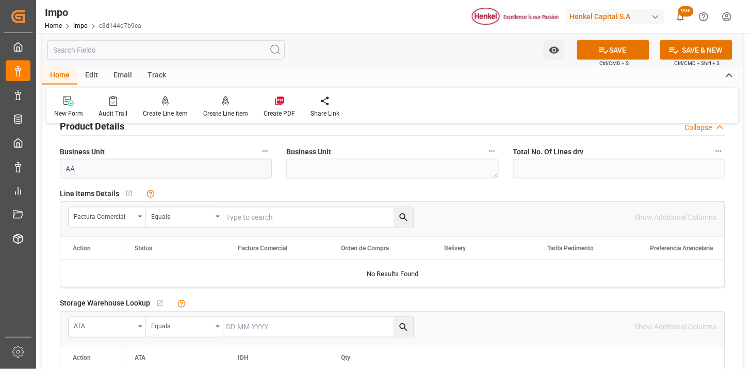
click at [234, 223] on input "text" at bounding box center [318, 217] width 190 height 20
paste input "250809NBHMX129"
type input "250809NBHMX129"
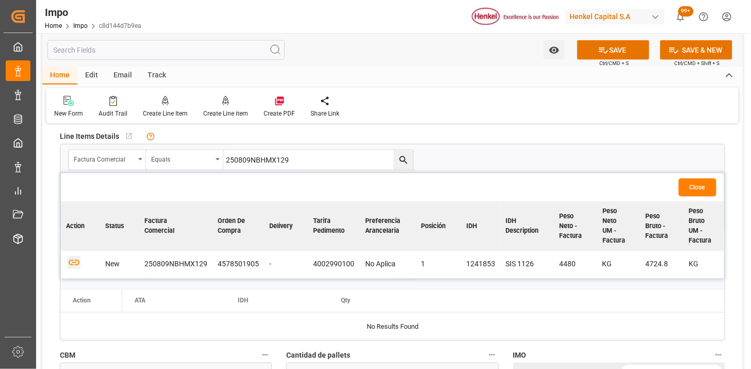
drag, startPoint x: 70, startPoint y: 263, endPoint x: 78, endPoint y: 265, distance: 9.0
click at [70, 264] on icon "button" at bounding box center [74, 263] width 11 height 6
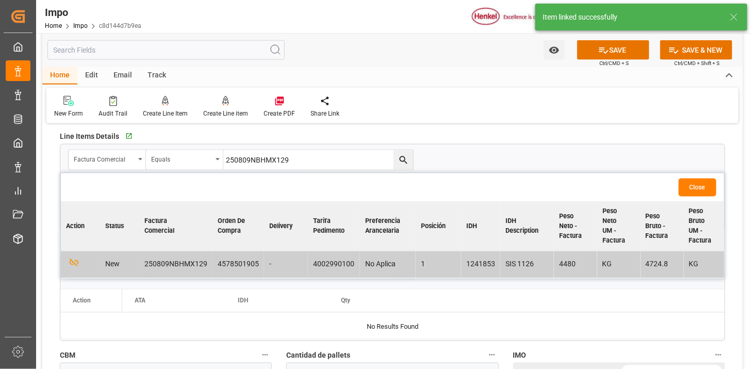
click at [703, 186] on button "Close" at bounding box center [698, 187] width 38 height 18
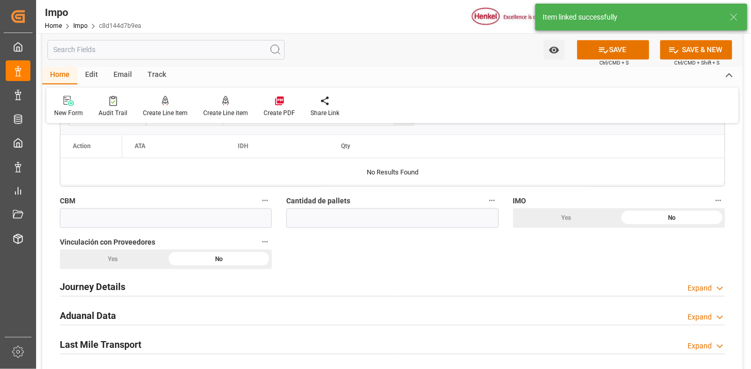
scroll to position [573, 0]
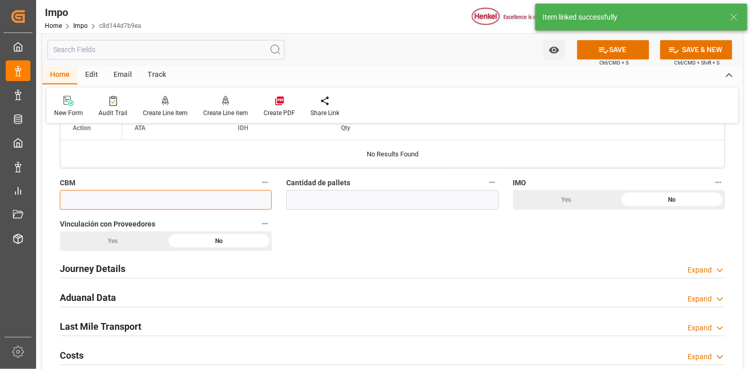
click at [190, 192] on input "text" at bounding box center [166, 200] width 212 height 20
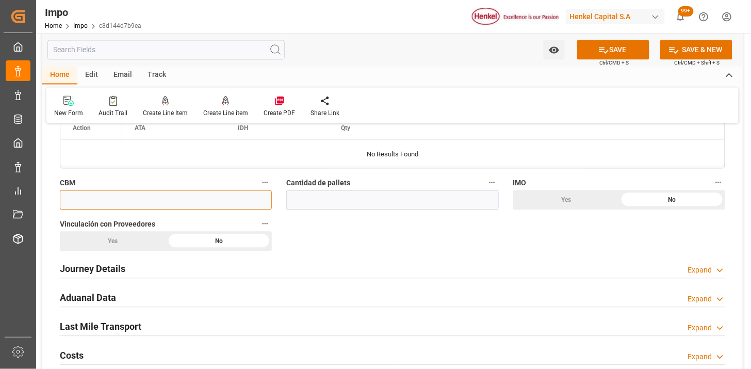
paste input "12.5"
type input "12.5"
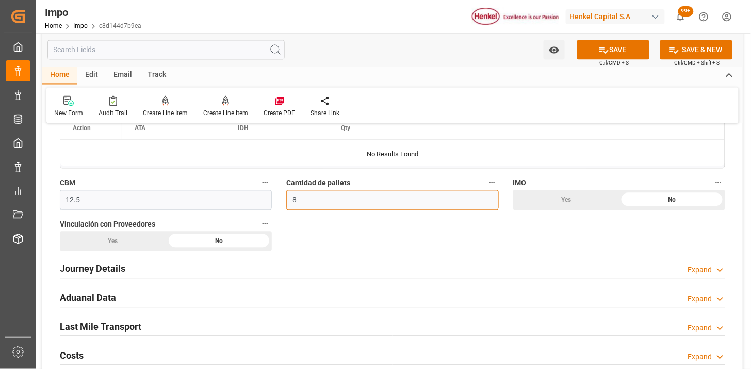
type input "8"
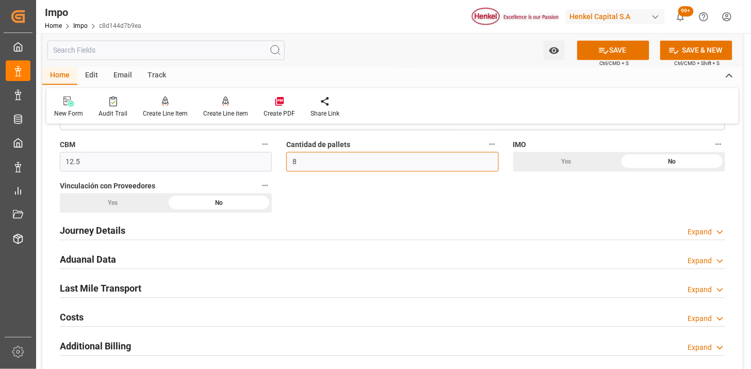
scroll to position [630, 0]
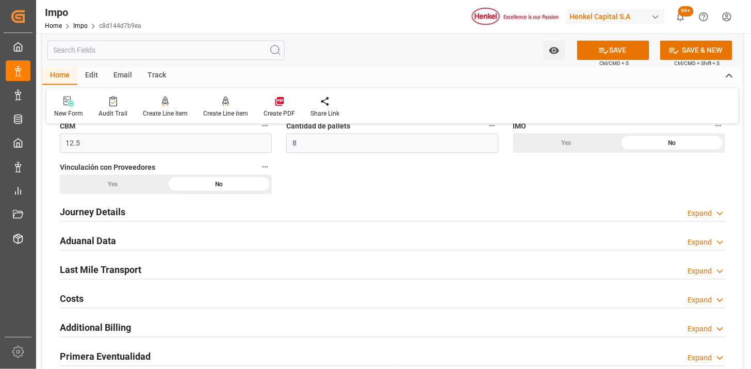
click at [118, 184] on div "Yes" at bounding box center [113, 184] width 106 height 20
click at [225, 187] on div "No" at bounding box center [219, 184] width 106 height 20
click at [178, 211] on div "Journey Details Expand" at bounding box center [392, 211] width 665 height 20
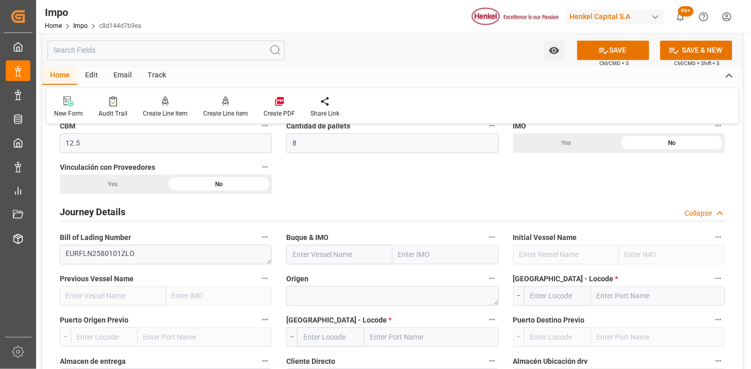
scroll to position [687, 0]
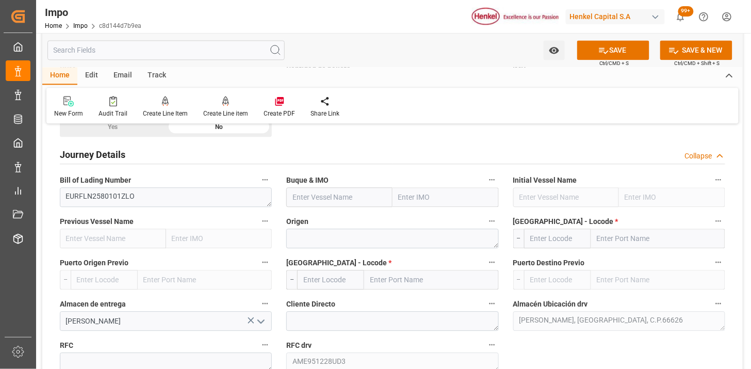
click at [349, 199] on input "text" at bounding box center [339, 197] width 106 height 20
paste input "OOCL MEMPHIS"
type input "OOCL Memphis"
type input "9486075"
type input "OOCL Memphis"
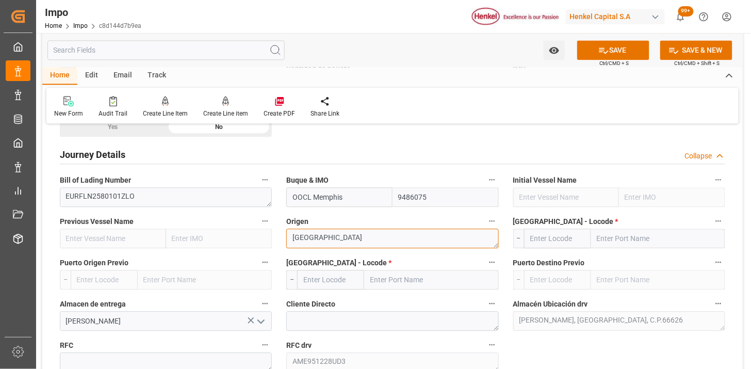
type textarea "[GEOGRAPHIC_DATA]"
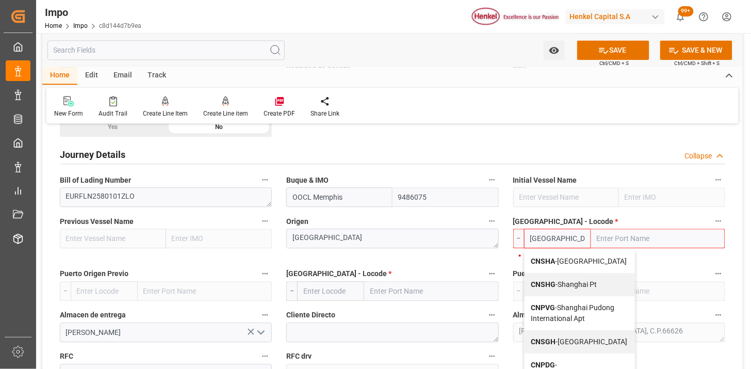
type input "CNSHA"
type input "[GEOGRAPHIC_DATA]"
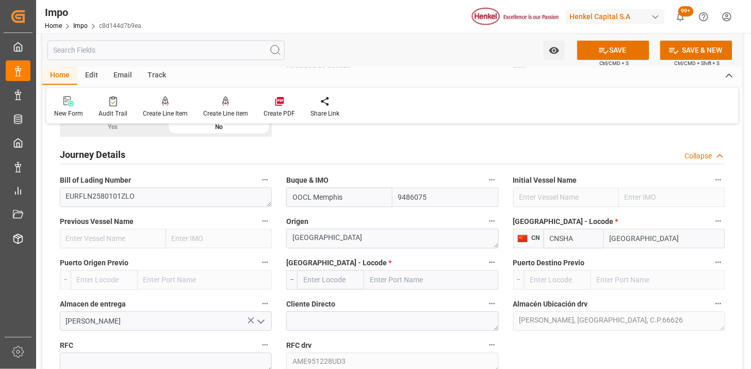
type input "CNSHA"
type input "MXZLO"
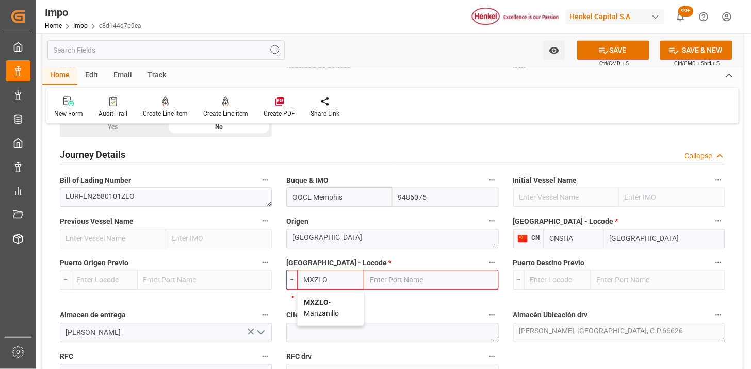
type input "Manzanillo"
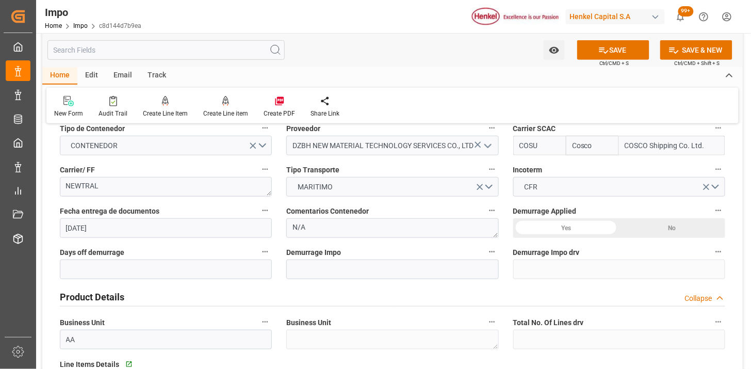
scroll to position [172, 0]
type input "MXZLO"
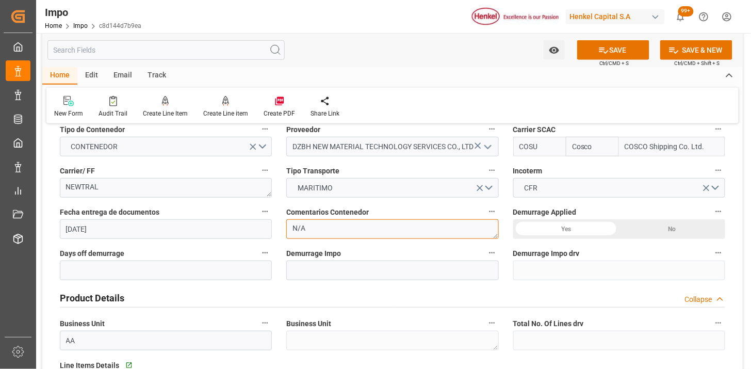
click at [343, 233] on textarea "N/A" at bounding box center [392, 229] width 212 height 20
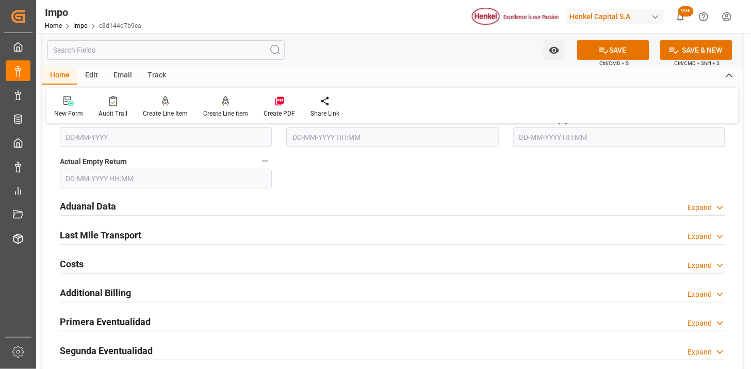
scroll to position [1203, 0]
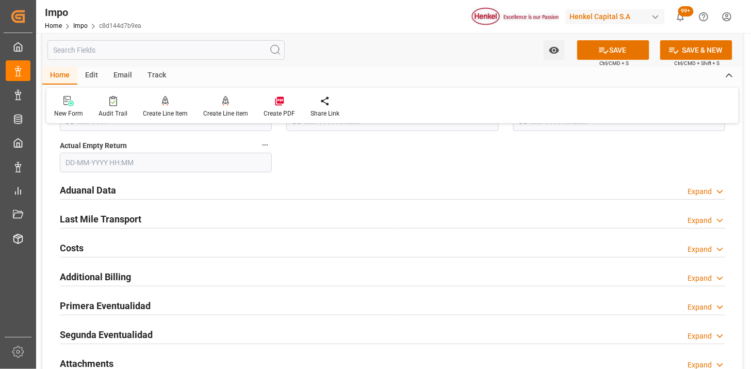
type textarea "INSTRUCCIONES DE ENTREGA"
drag, startPoint x: 215, startPoint y: 186, endPoint x: 293, endPoint y: 207, distance: 81.2
click at [215, 186] on div "Aduanal Data Expand" at bounding box center [392, 189] width 665 height 20
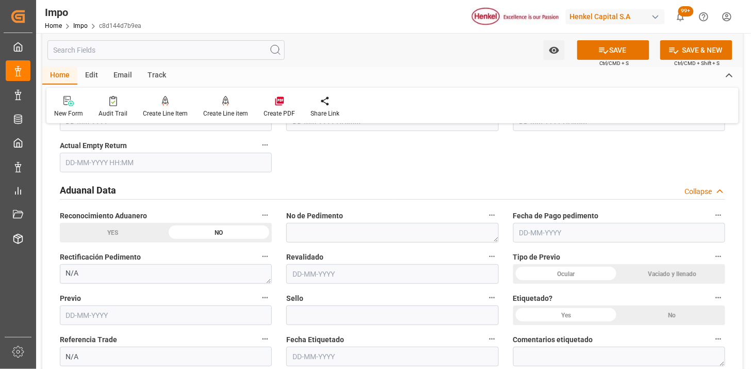
scroll to position [1260, 0]
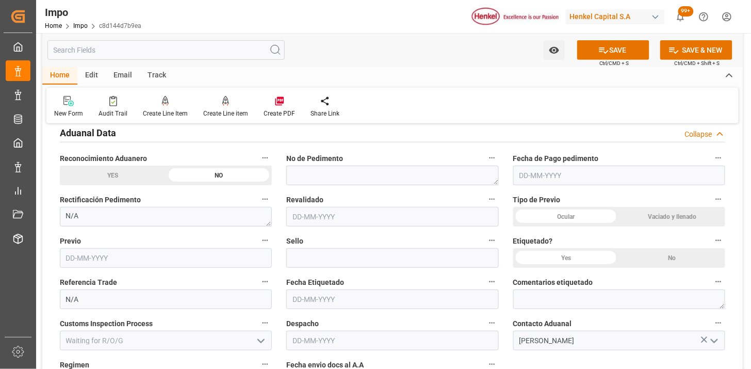
click at [570, 211] on div "Ocular" at bounding box center [566, 217] width 106 height 20
click at [710, 258] on div "No" at bounding box center [672, 258] width 106 height 20
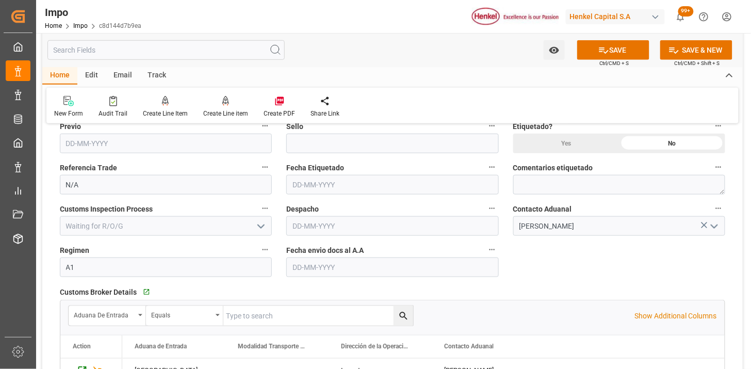
scroll to position [1432, 0]
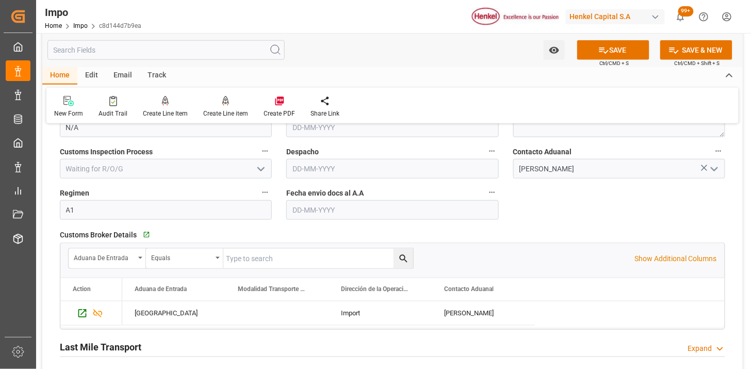
click at [315, 210] on input "text" at bounding box center [392, 210] width 212 height 20
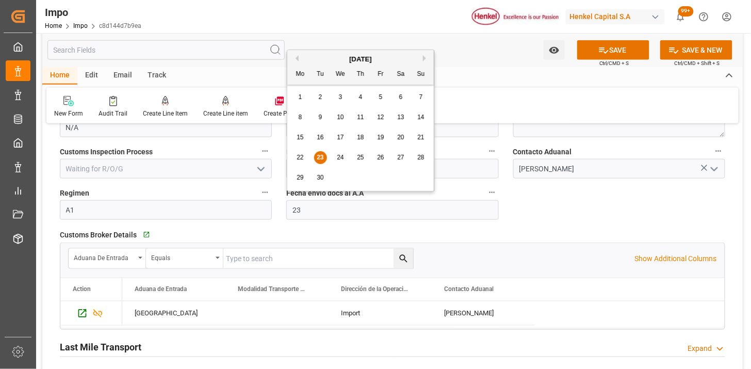
type input "[DATE]"
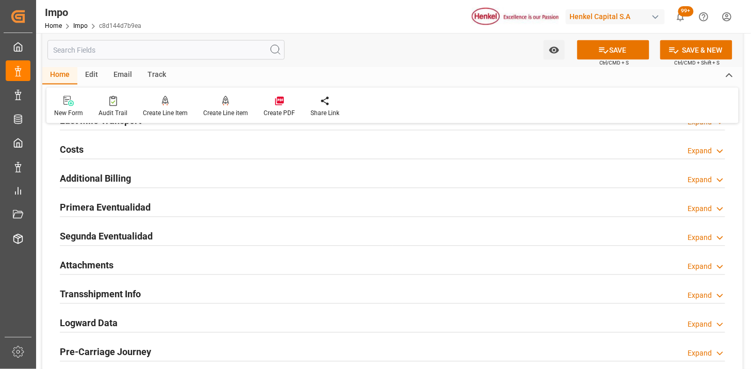
scroll to position [1662, 0]
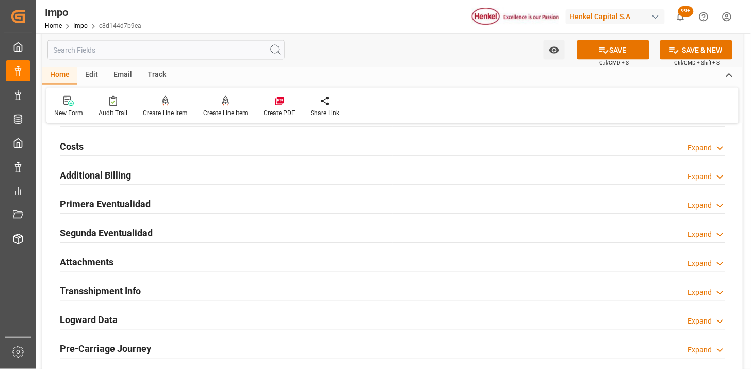
click at [167, 255] on div "Attachments Expand" at bounding box center [392, 262] width 665 height 20
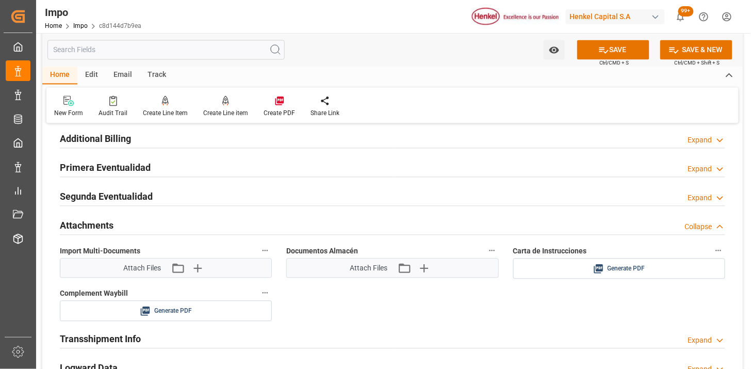
scroll to position [1719, 0]
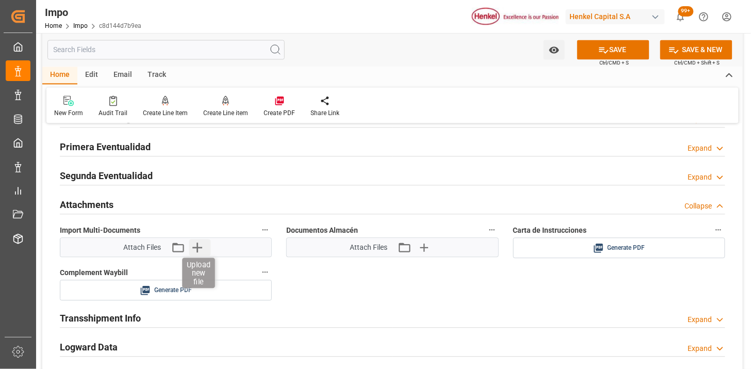
click at [196, 251] on icon "button" at bounding box center [197, 247] width 17 height 17
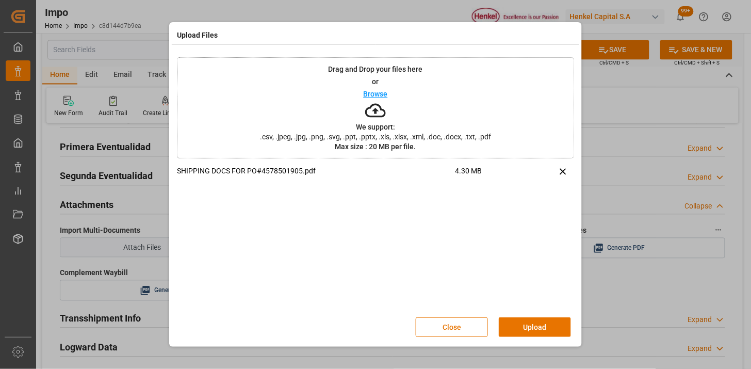
click at [548, 322] on button "Upload" at bounding box center [535, 327] width 72 height 20
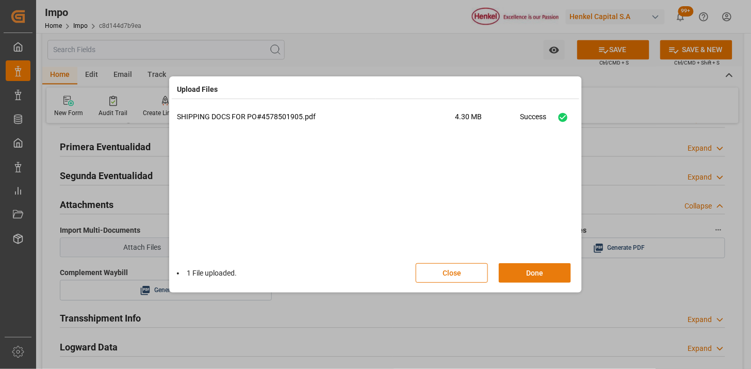
click at [545, 278] on button "Done" at bounding box center [535, 273] width 72 height 20
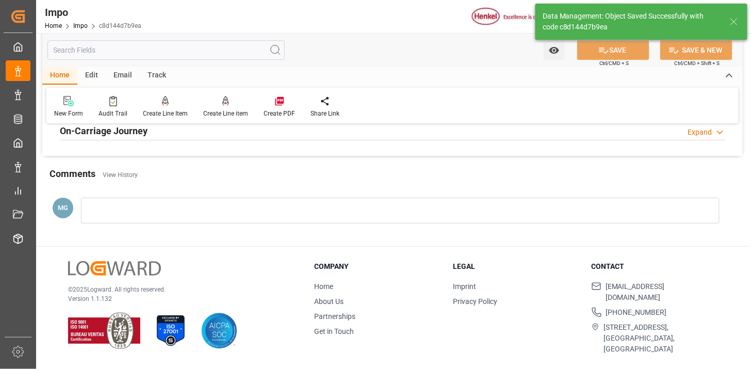
type textarea "AA"
type input "1"
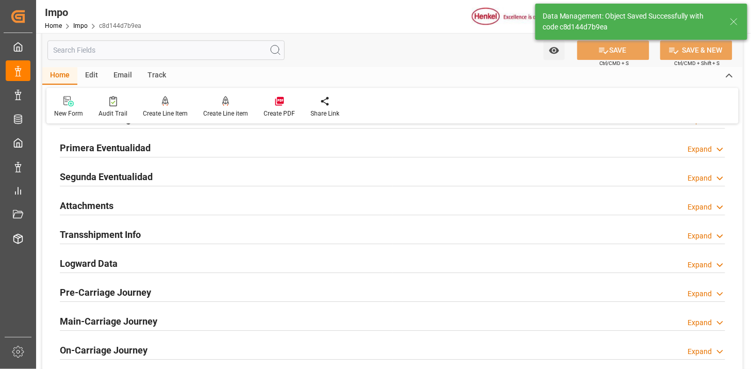
click at [208, 200] on div "Attachments Expand" at bounding box center [392, 205] width 665 height 20
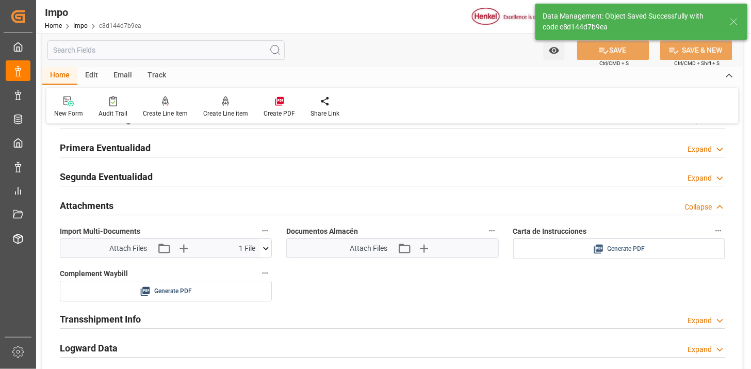
click at [619, 248] on span "Generate PDF" at bounding box center [626, 248] width 38 height 13
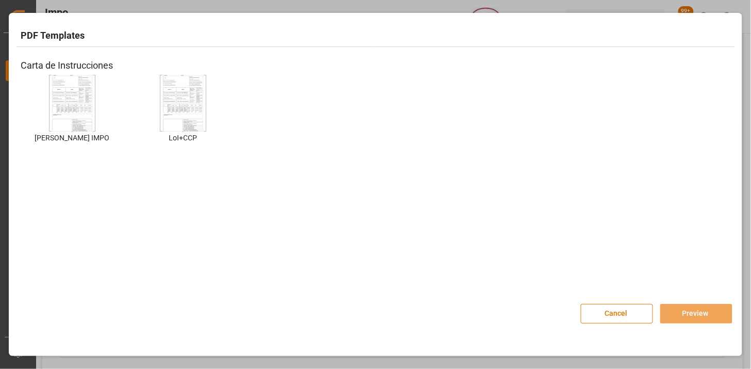
click at [75, 100] on img at bounding box center [72, 103] width 41 height 58
click at [677, 320] on button "Preview" at bounding box center [696, 314] width 72 height 20
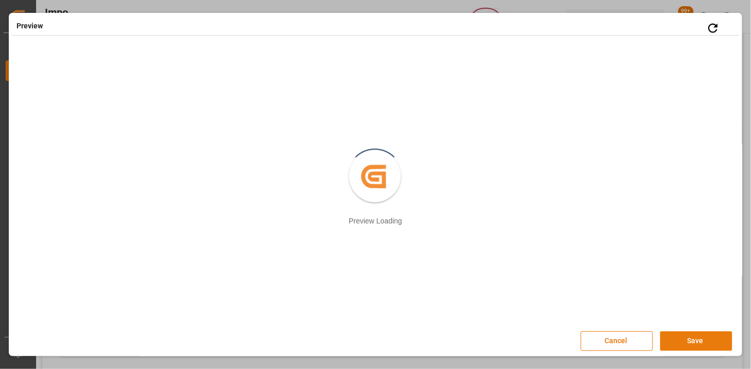
click at [673, 341] on button "Save" at bounding box center [696, 341] width 72 height 20
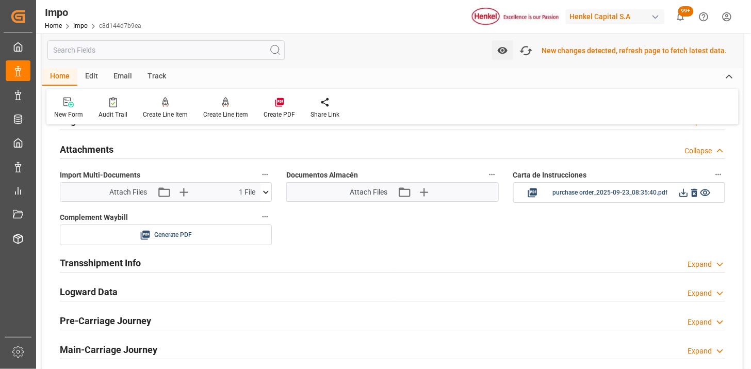
scroll to position [897, 0]
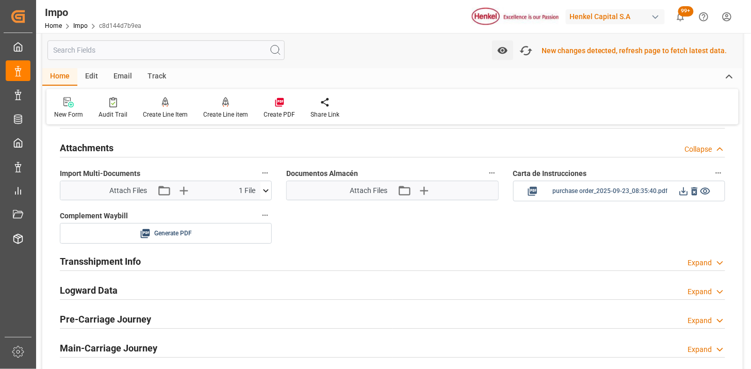
click at [682, 193] on icon at bounding box center [683, 191] width 11 height 11
